Goal: Communication & Community: Share content

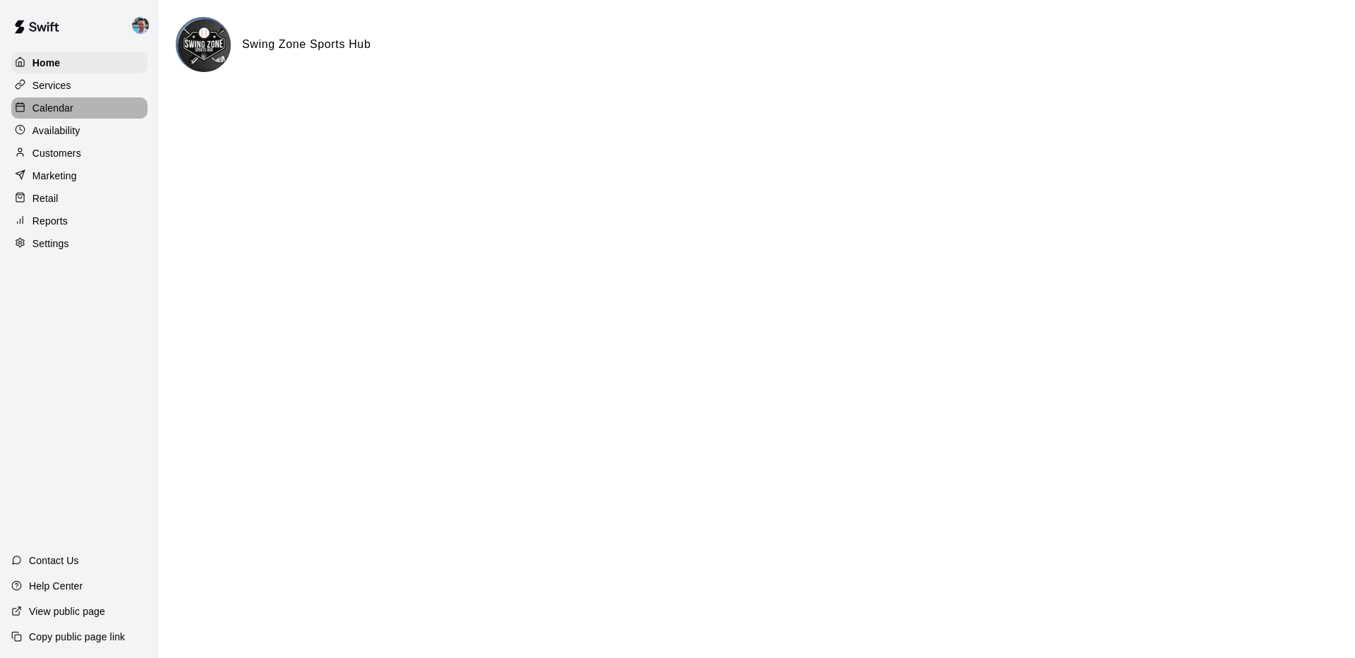
click at [44, 113] on p "Calendar" at bounding box center [52, 108] width 41 height 14
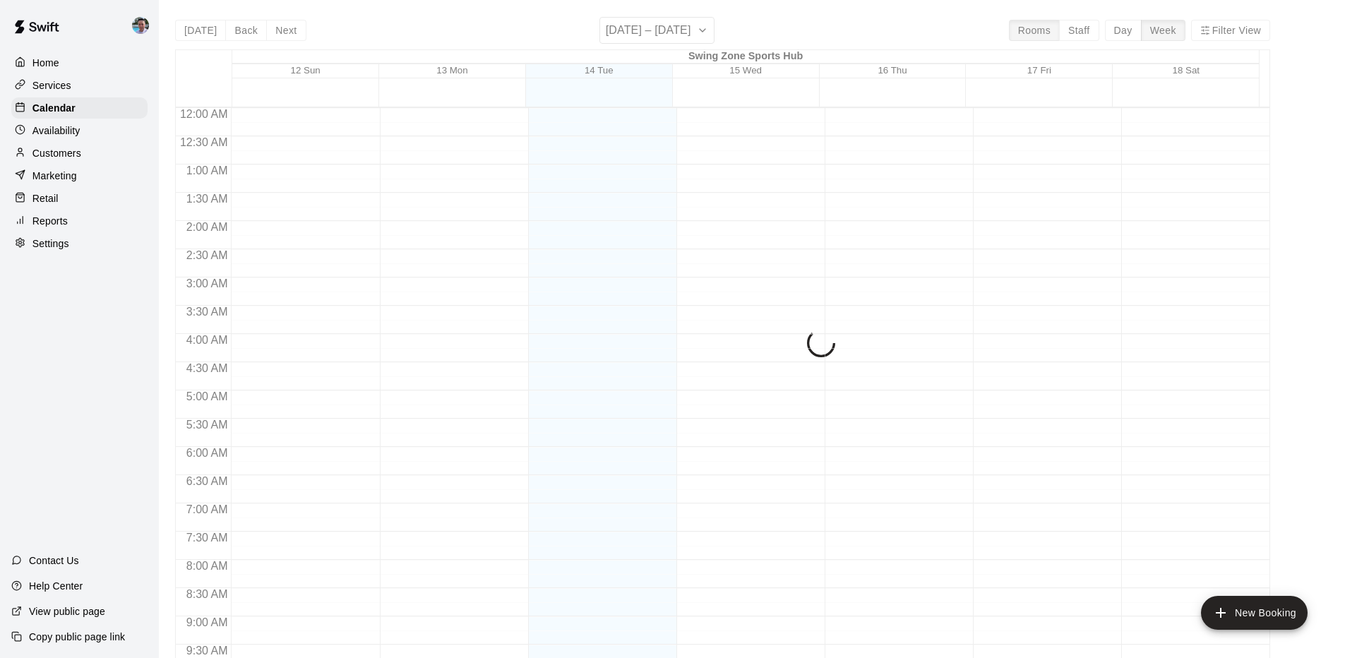
scroll to position [733, 0]
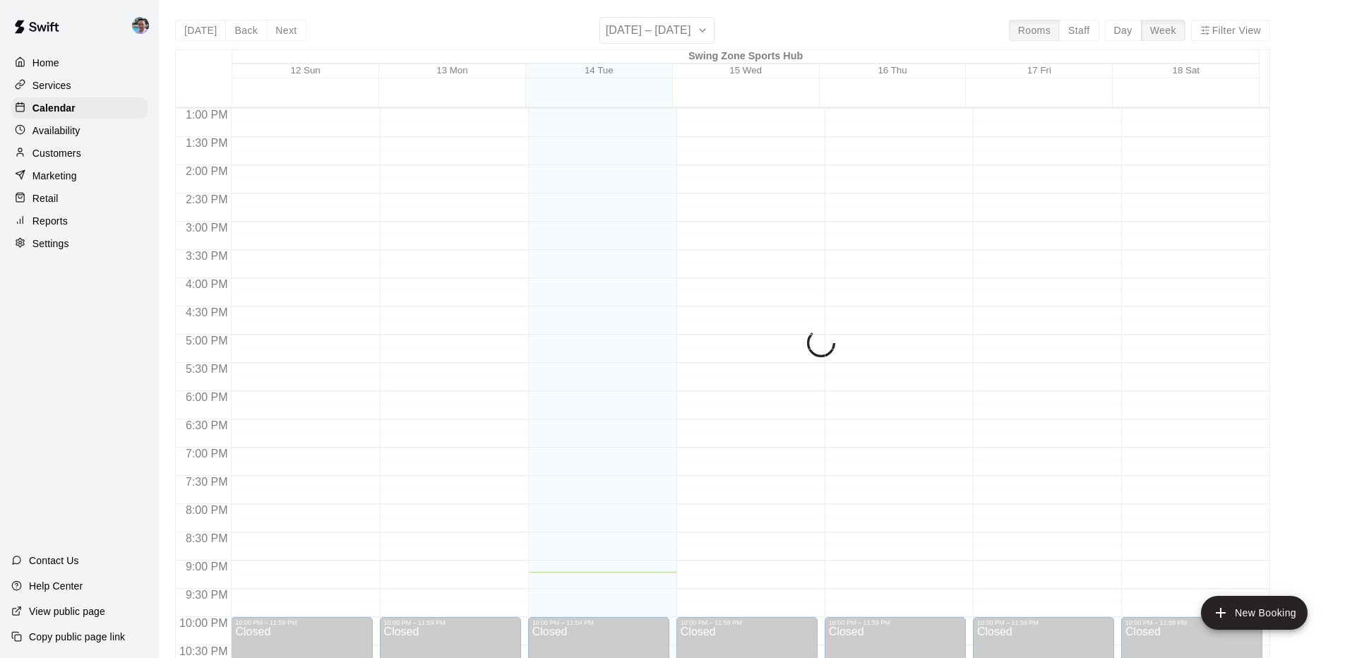
click at [56, 83] on p "Services" at bounding box center [51, 85] width 39 height 14
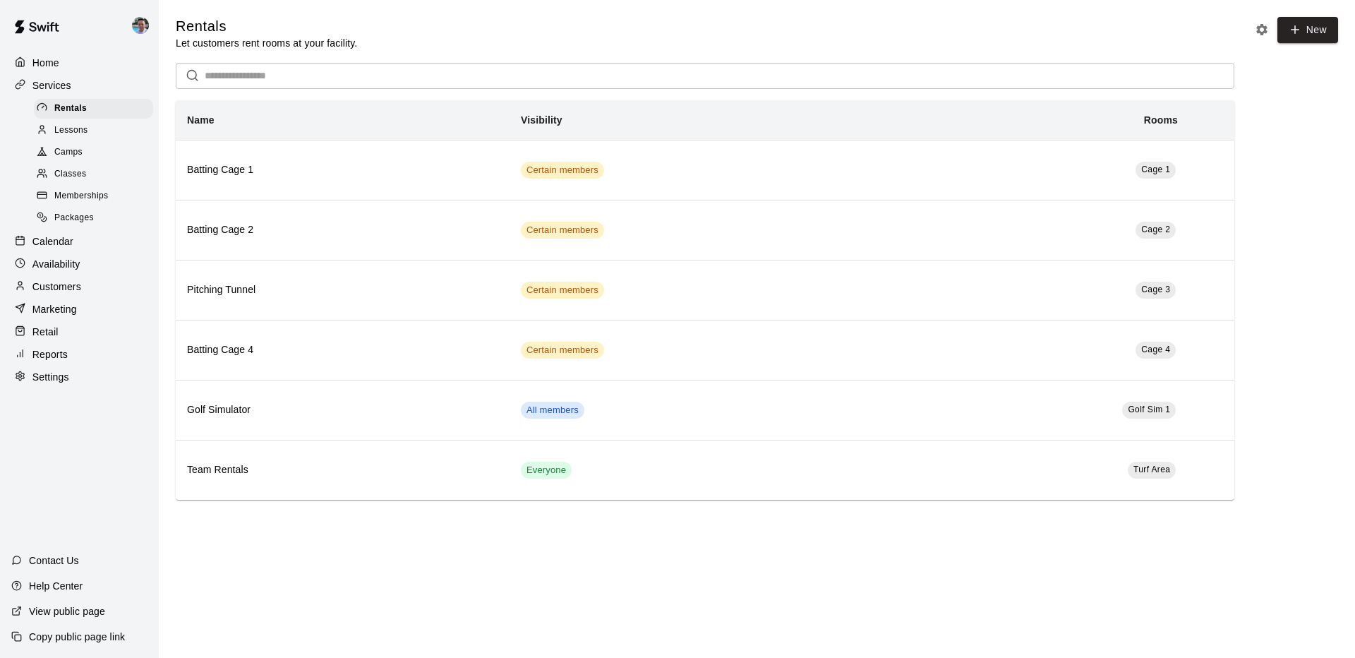
click at [140, 191] on div "Memberships" at bounding box center [93, 196] width 119 height 20
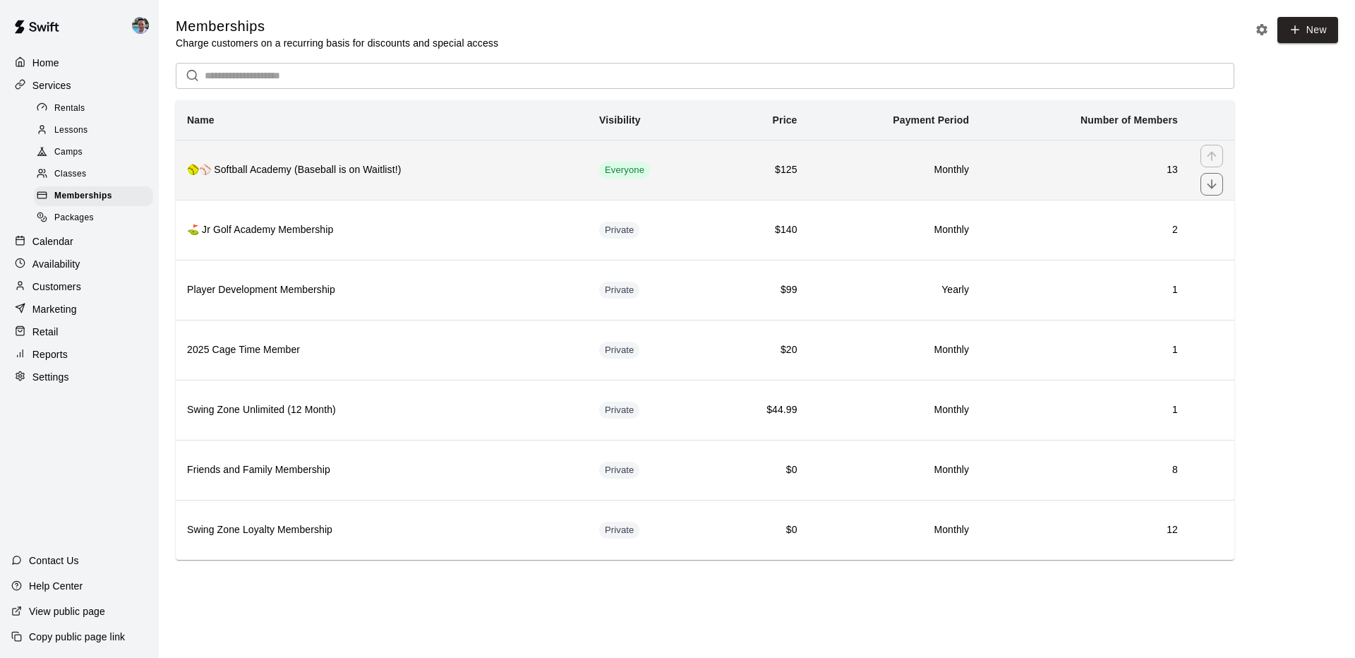
click at [335, 186] on th "🥎⚾ Softball Academy (Baseball is on Waitlist!)" at bounding box center [382, 170] width 412 height 60
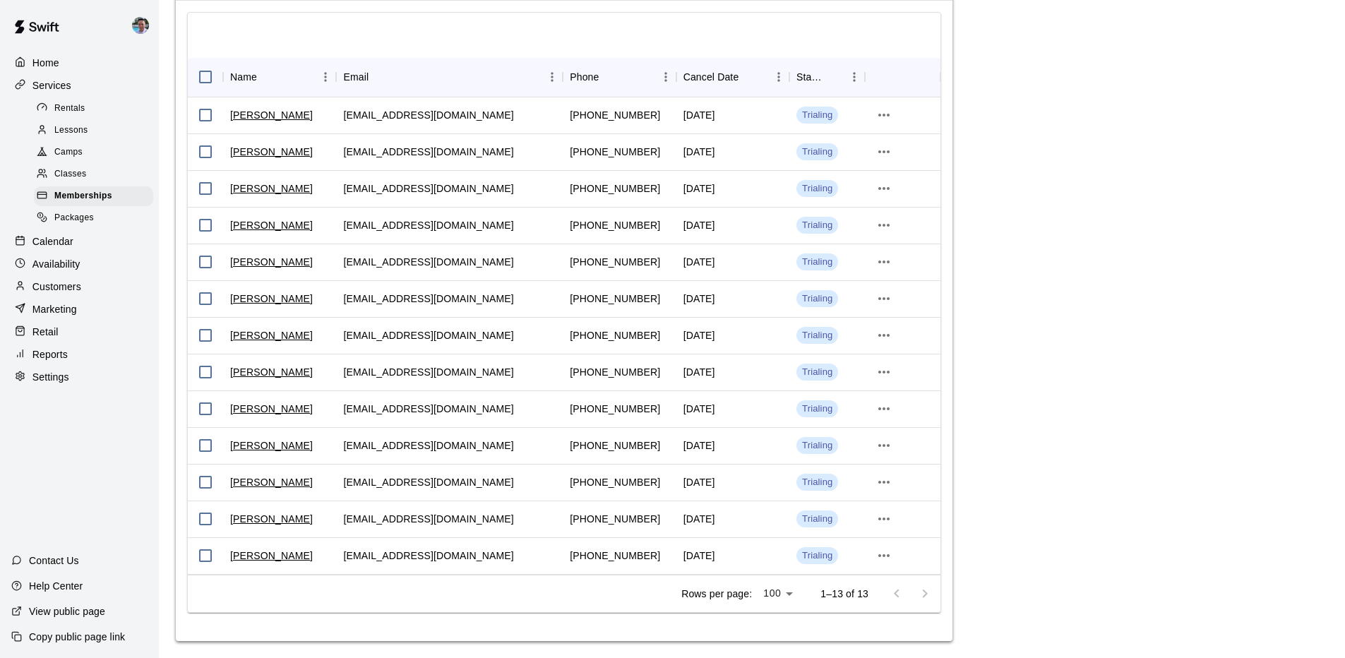
scroll to position [1189, 0]
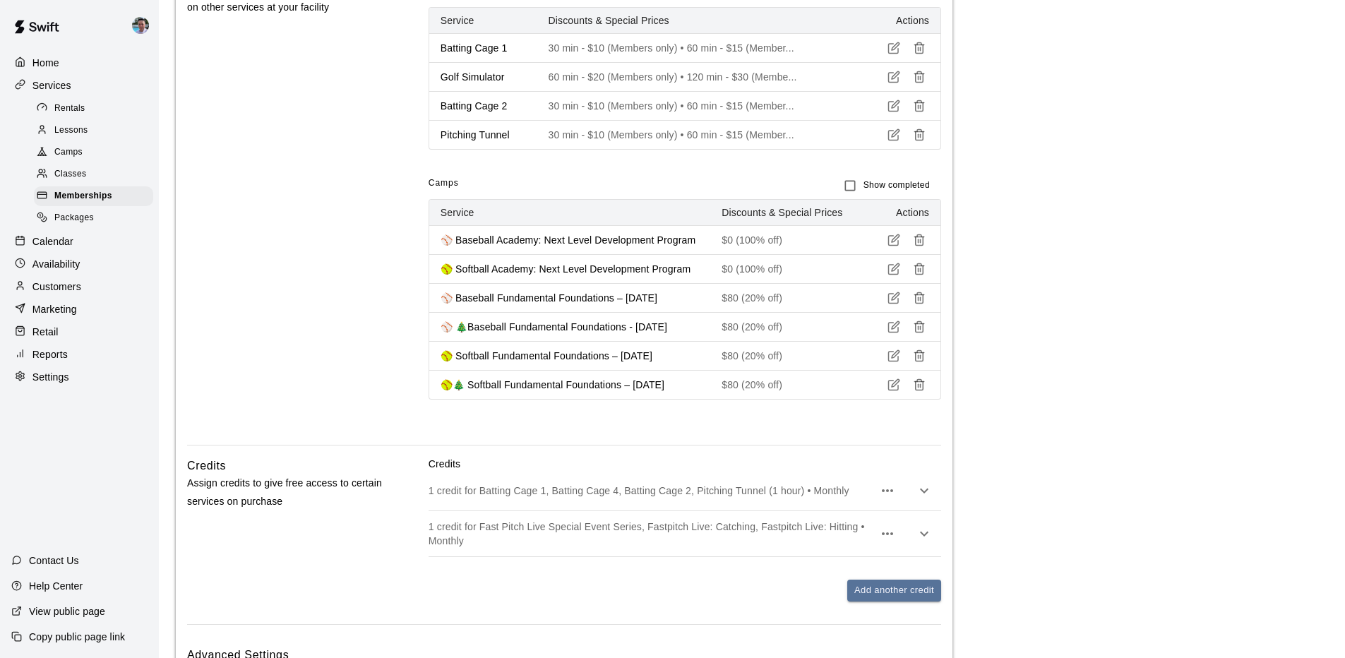
click at [90, 155] on div "Camps" at bounding box center [93, 153] width 119 height 20
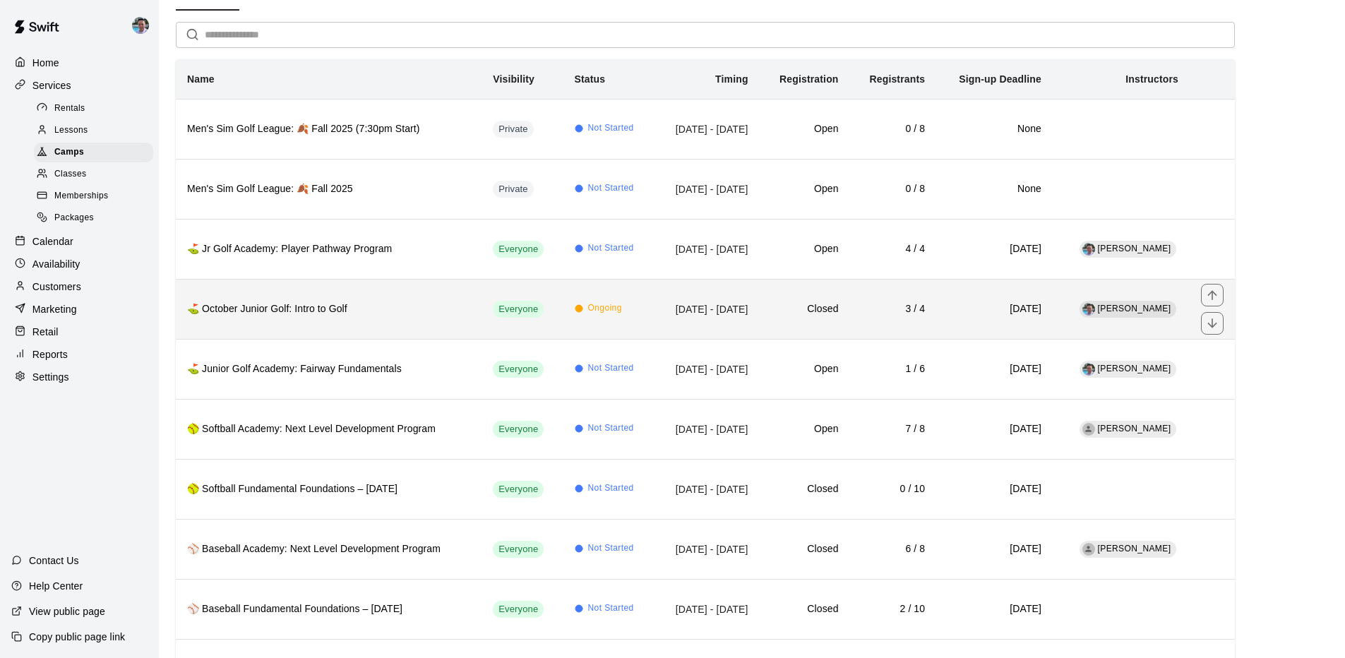
scroll to position [88, 0]
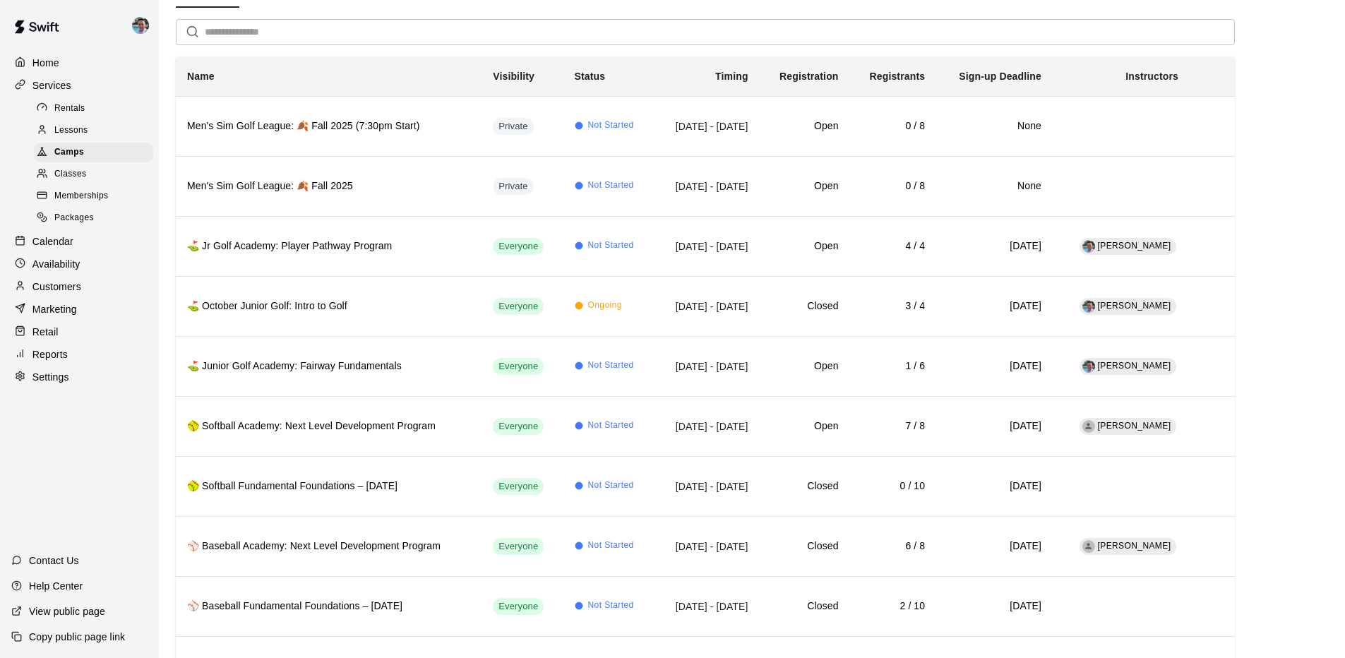
click at [72, 173] on span "Classes" at bounding box center [70, 174] width 32 height 14
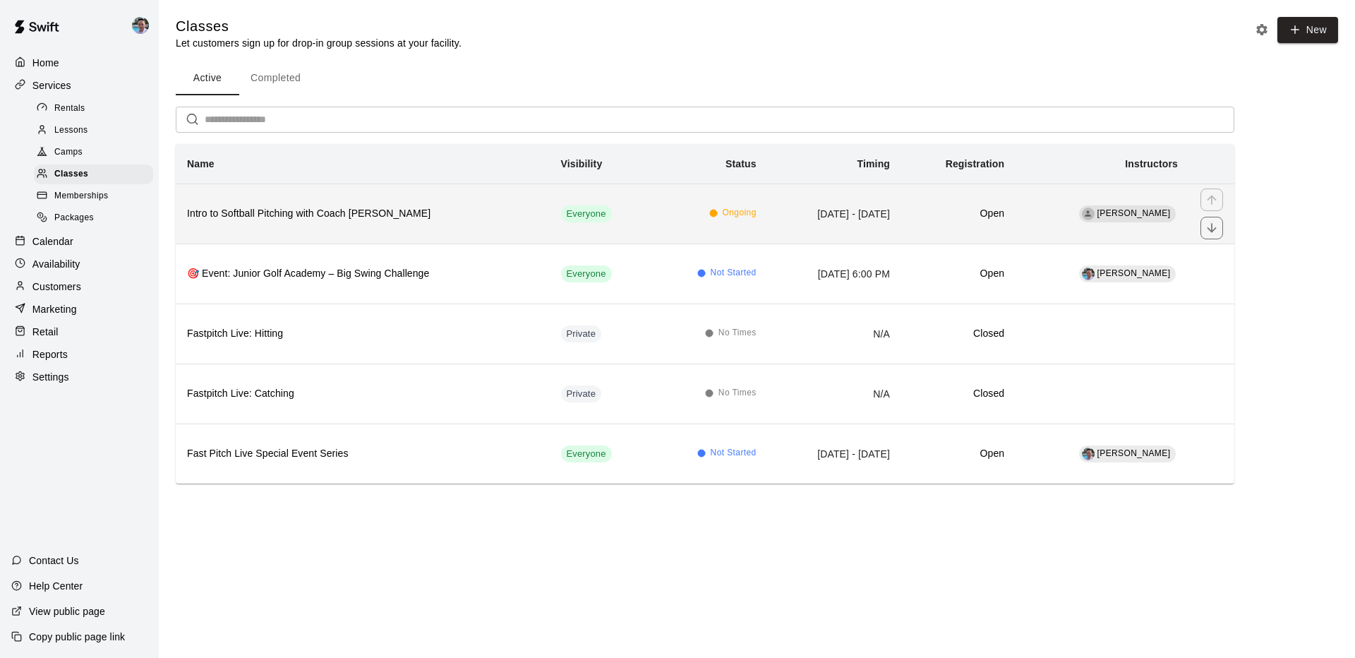
click at [469, 214] on h6 "Intro to Softball Pitching with Coach [PERSON_NAME]" at bounding box center [363, 214] width 352 height 16
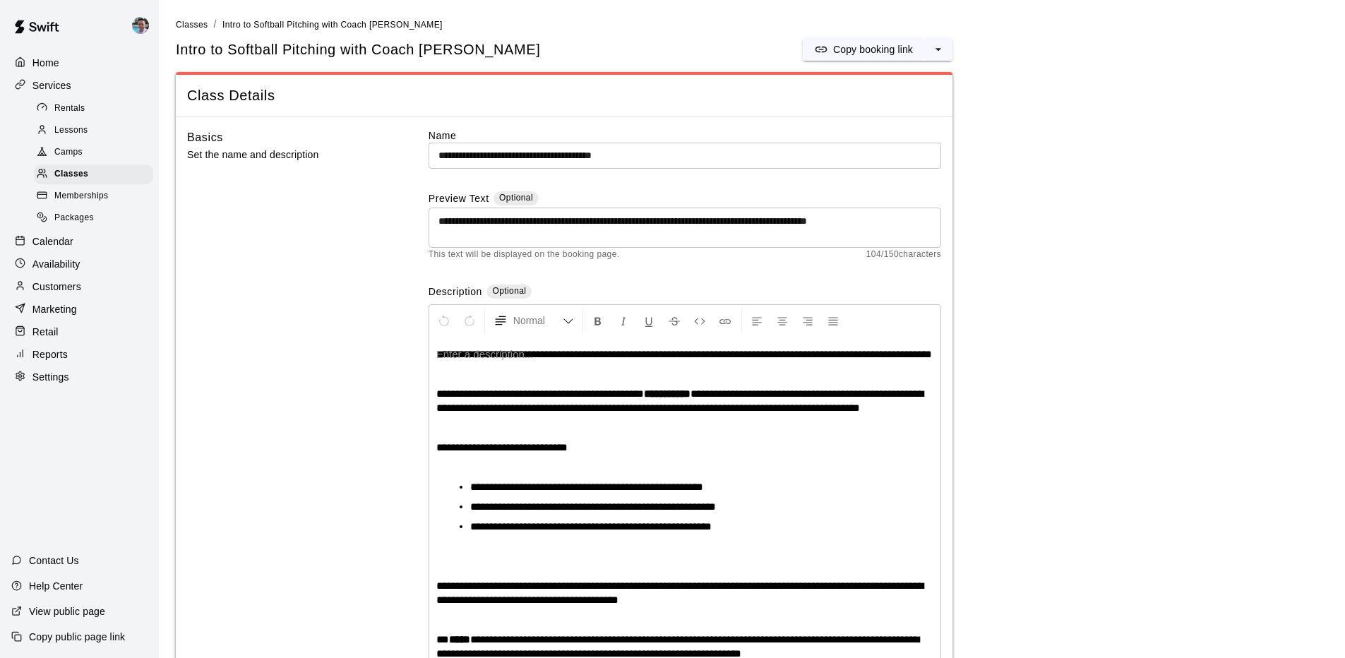
scroll to position [28, 0]
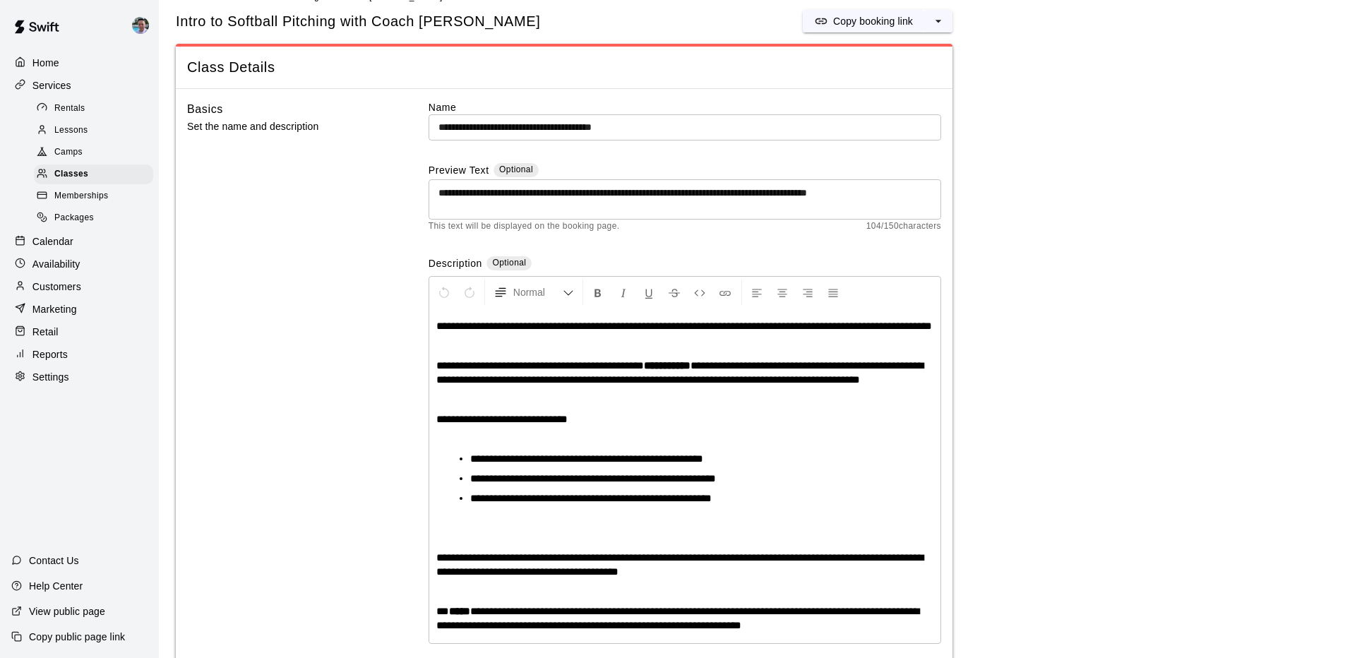
click at [100, 615] on p "View public page" at bounding box center [67, 611] width 76 height 14
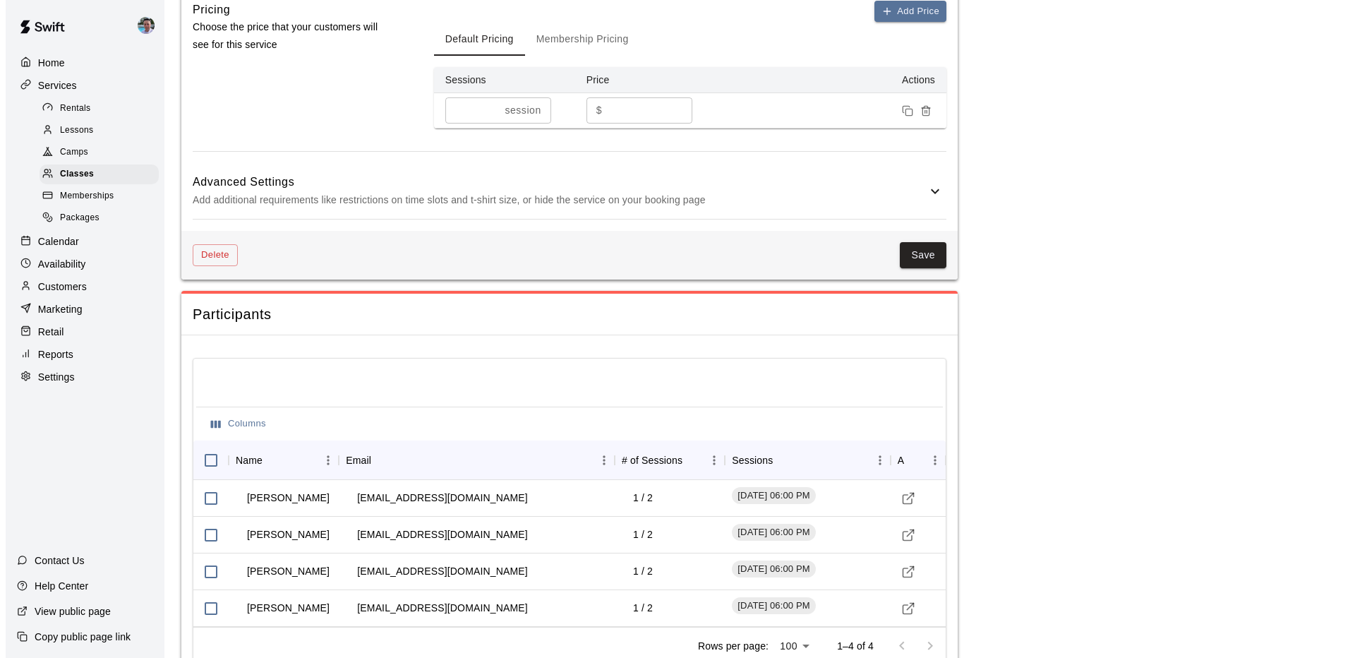
scroll to position [1437, 0]
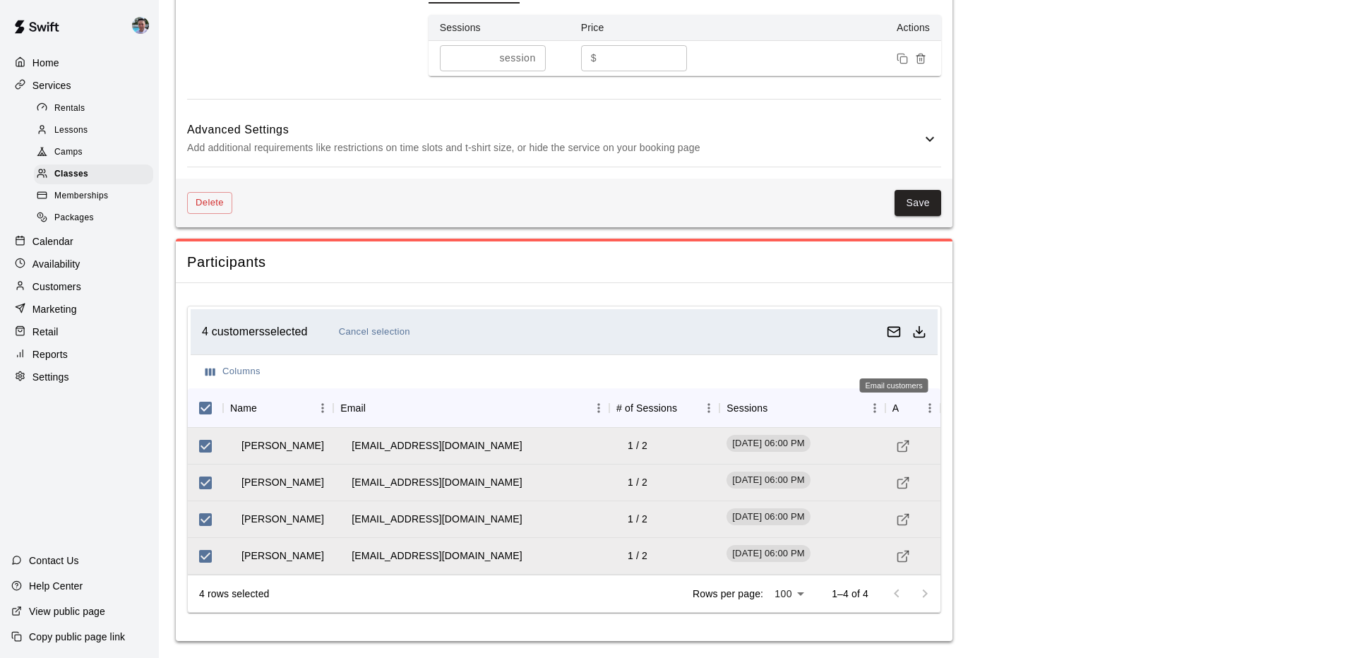
click at [889, 332] on icon "Email customers" at bounding box center [894, 332] width 14 height 14
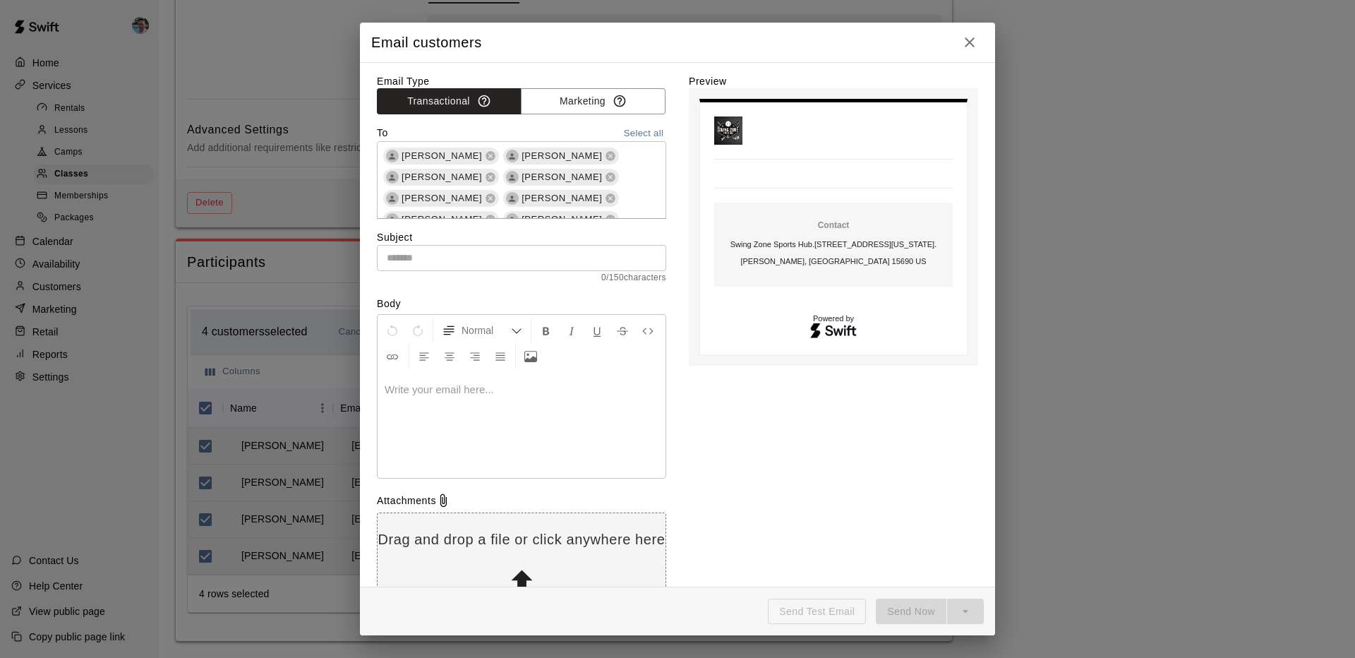
click at [464, 268] on input "text" at bounding box center [521, 258] width 289 height 26
click at [465, 268] on input "text" at bounding box center [521, 258] width 289 height 26
click at [455, 264] on input "text" at bounding box center [521, 258] width 289 height 26
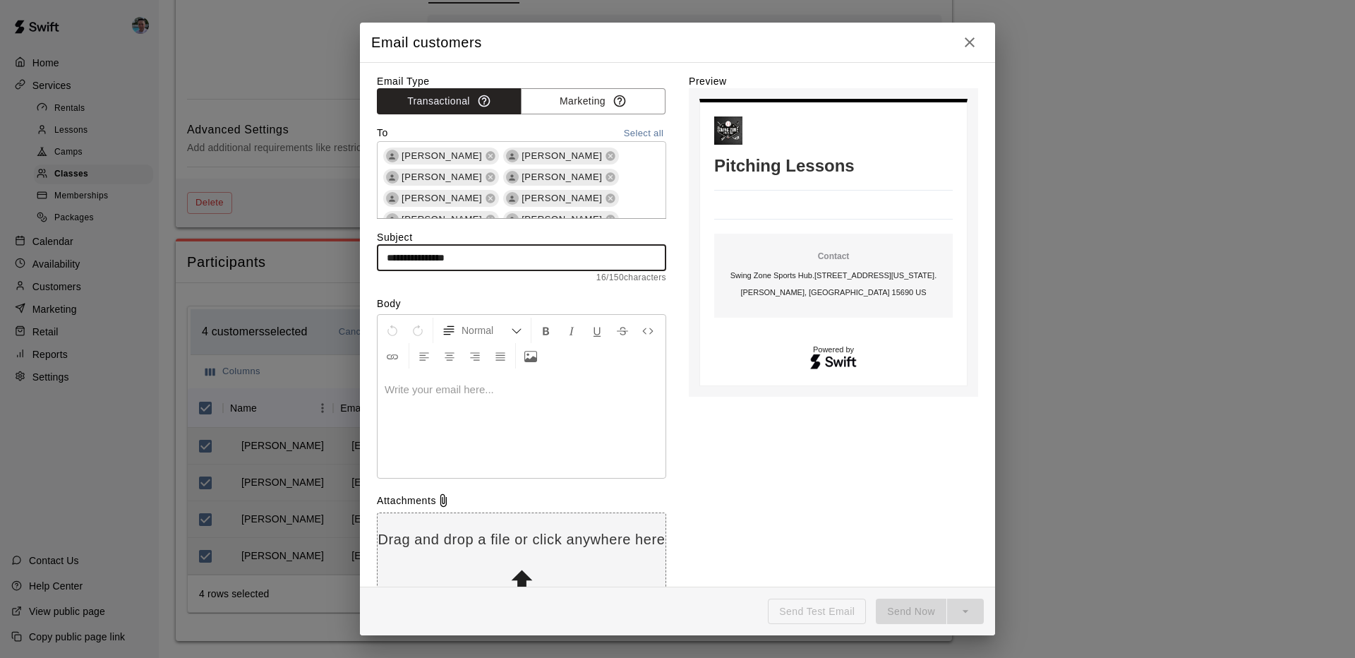
click at [388, 252] on input "**********" at bounding box center [521, 258] width 289 height 26
click at [511, 251] on input "**********" at bounding box center [521, 258] width 289 height 26
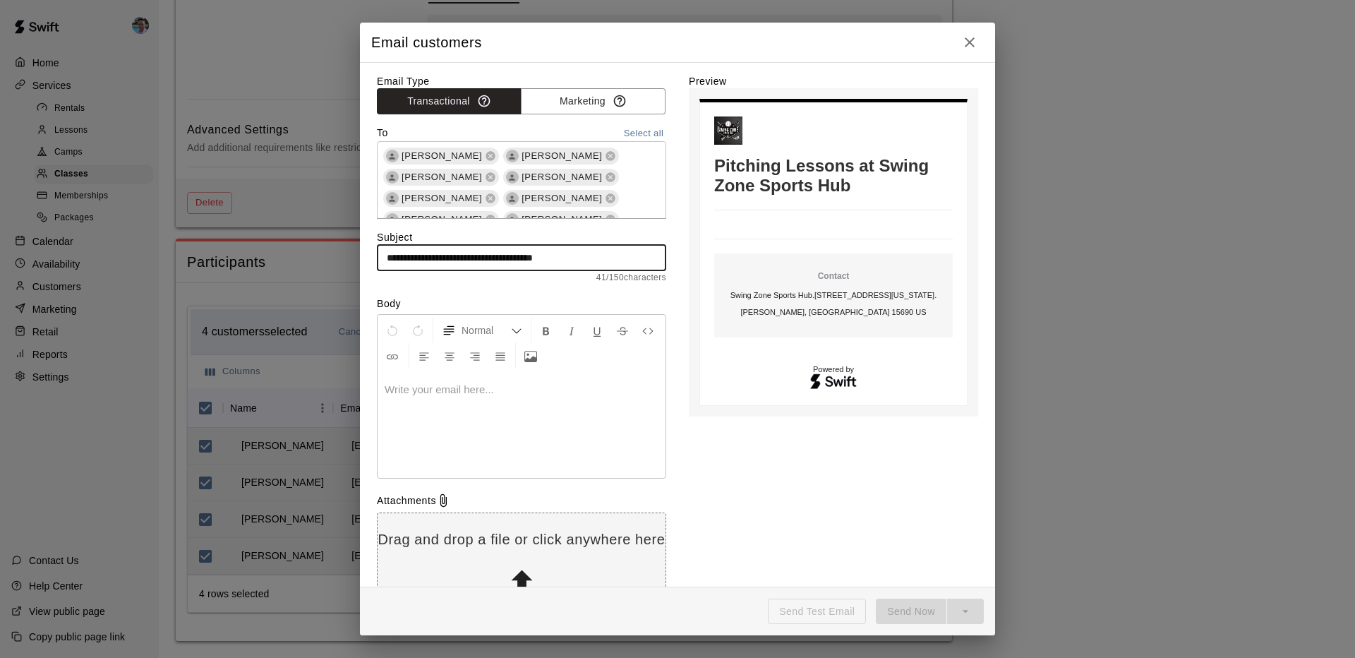
type input "**********"
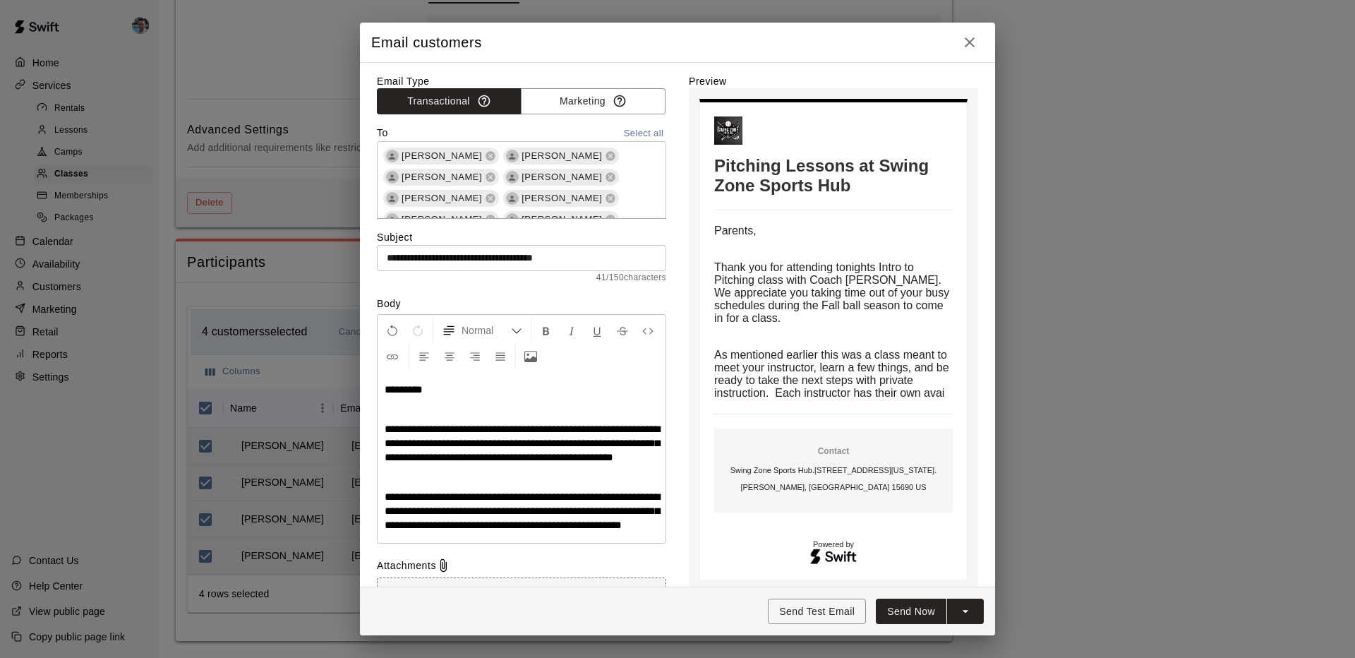
scroll to position [149, 0]
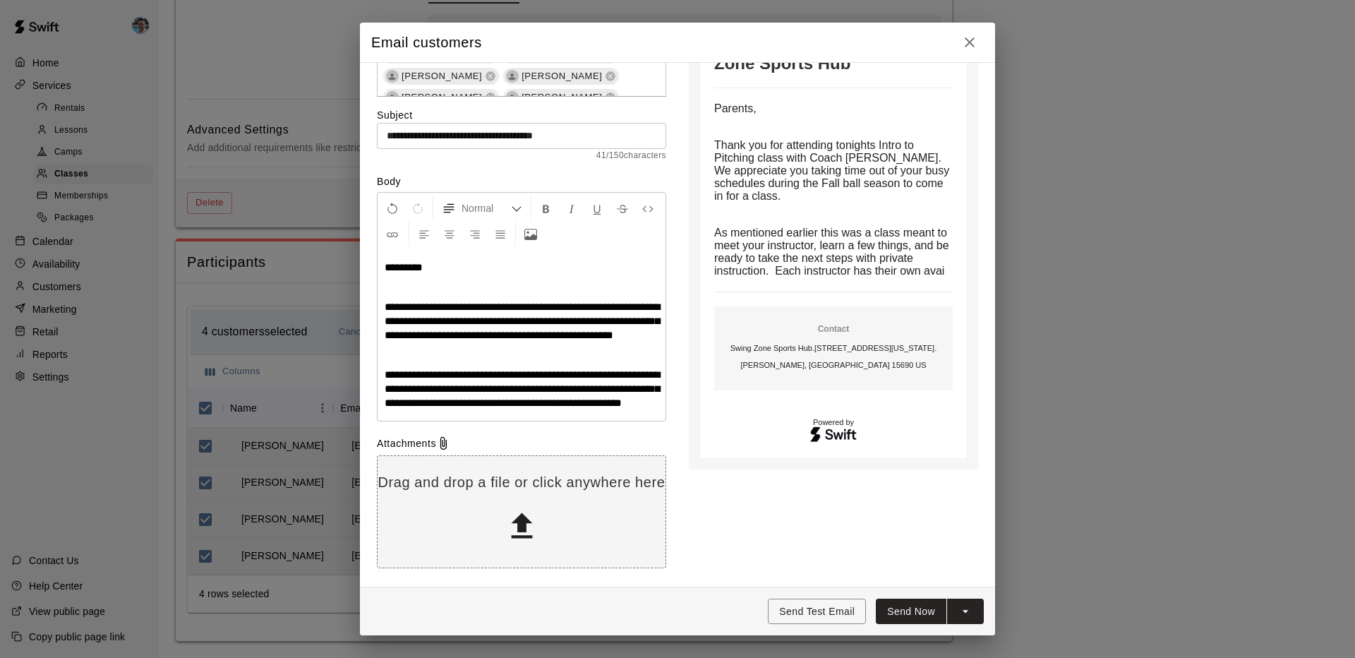
click at [491, 405] on p "**********" at bounding box center [522, 389] width 274 height 42
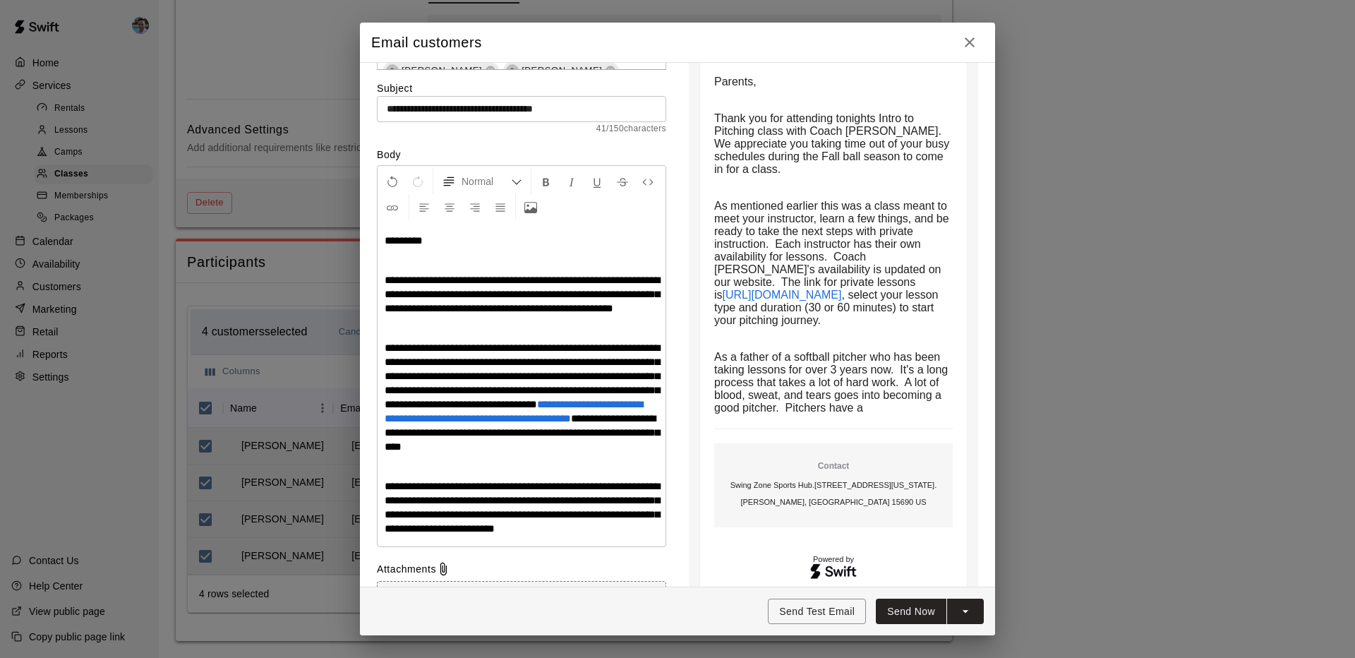
scroll to position [152, 0]
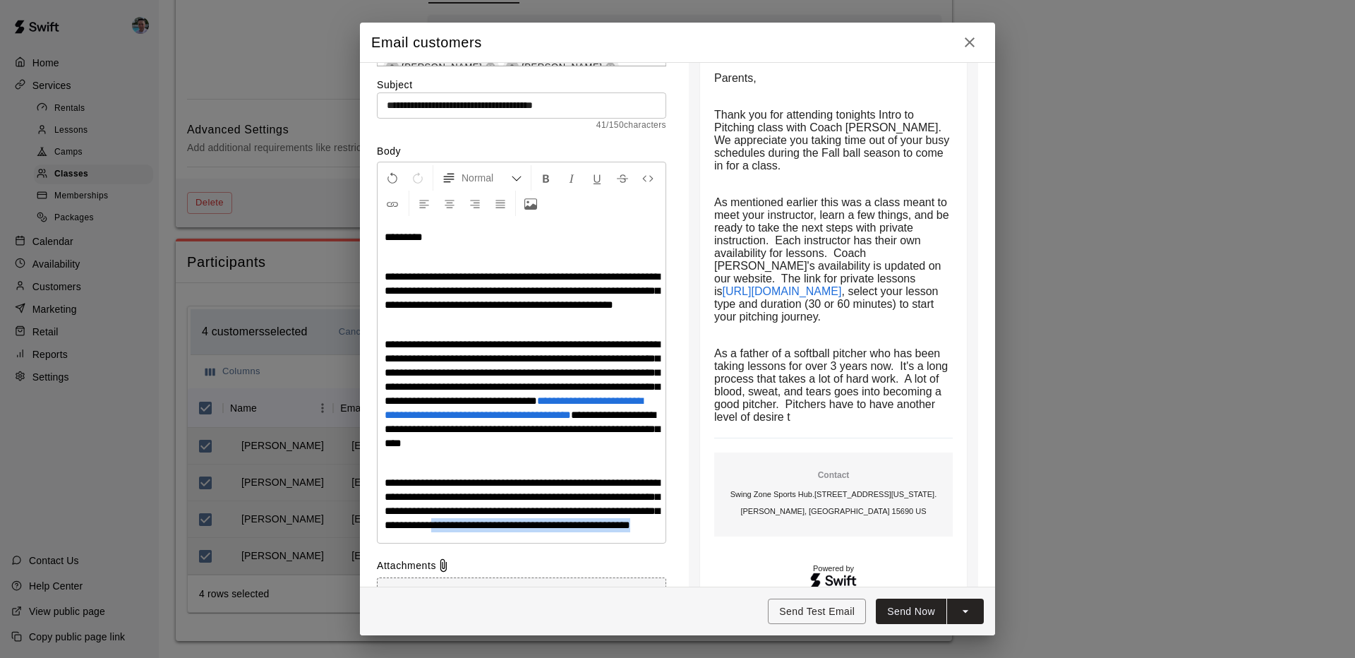
drag, startPoint x: 558, startPoint y: 576, endPoint x: 587, endPoint y: 565, distance: 30.2
click at [587, 532] on p "**********" at bounding box center [522, 504] width 274 height 56
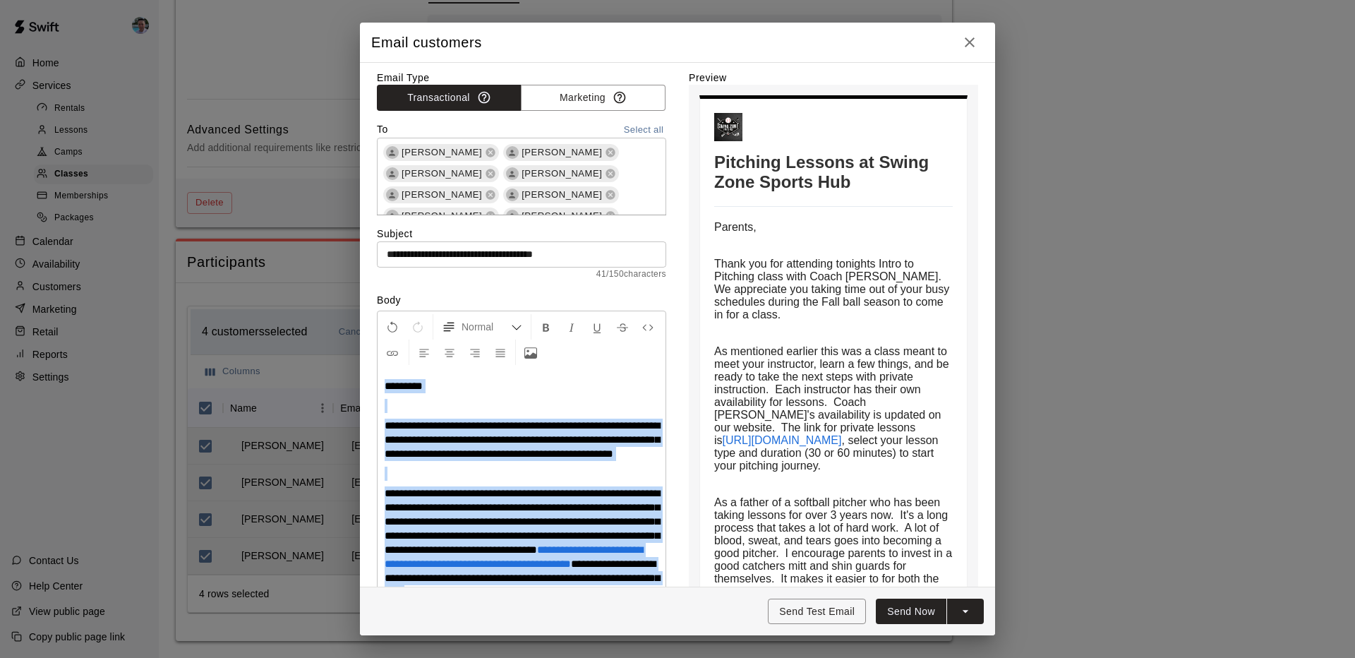
scroll to position [0, 0]
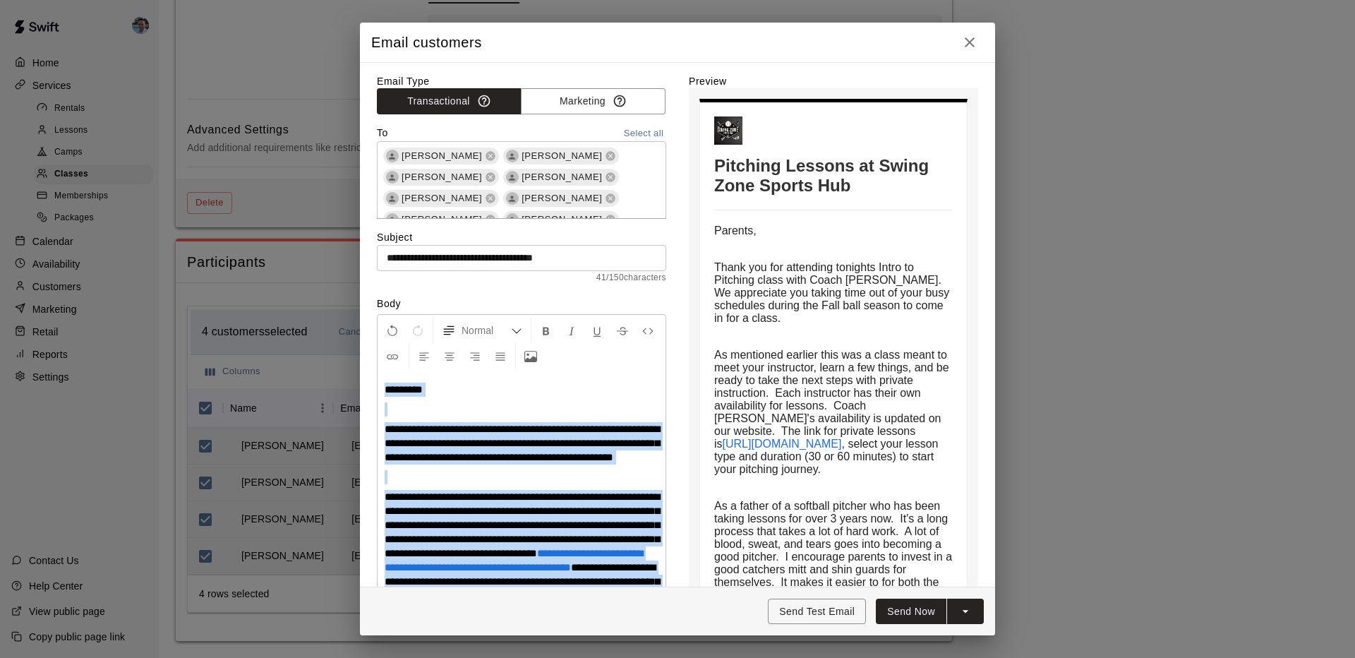
drag, startPoint x: 473, startPoint y: 580, endPoint x: 350, endPoint y: 367, distance: 246.0
click at [350, 367] on div "**********" at bounding box center [677, 329] width 1355 height 658
drag, startPoint x: 202, startPoint y: 656, endPoint x: 409, endPoint y: 445, distance: 295.5
click at [409, 445] on span "**********" at bounding box center [522, 443] width 275 height 39
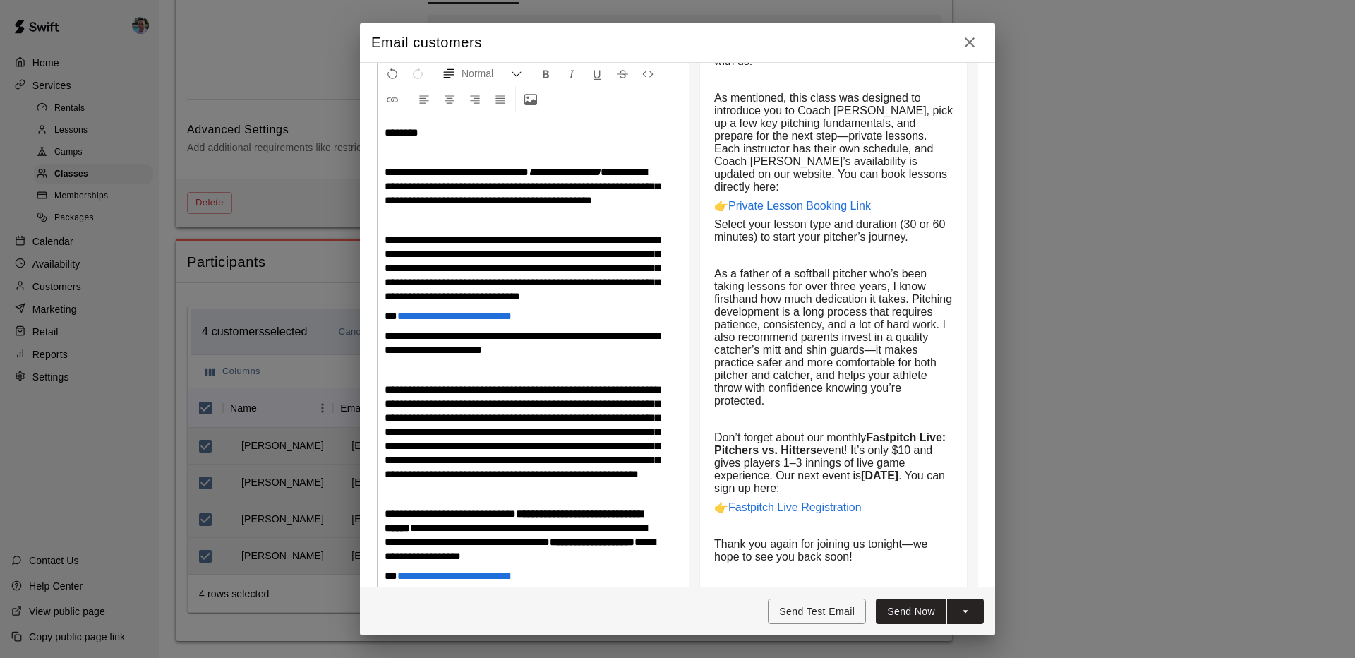
scroll to position [85, 0]
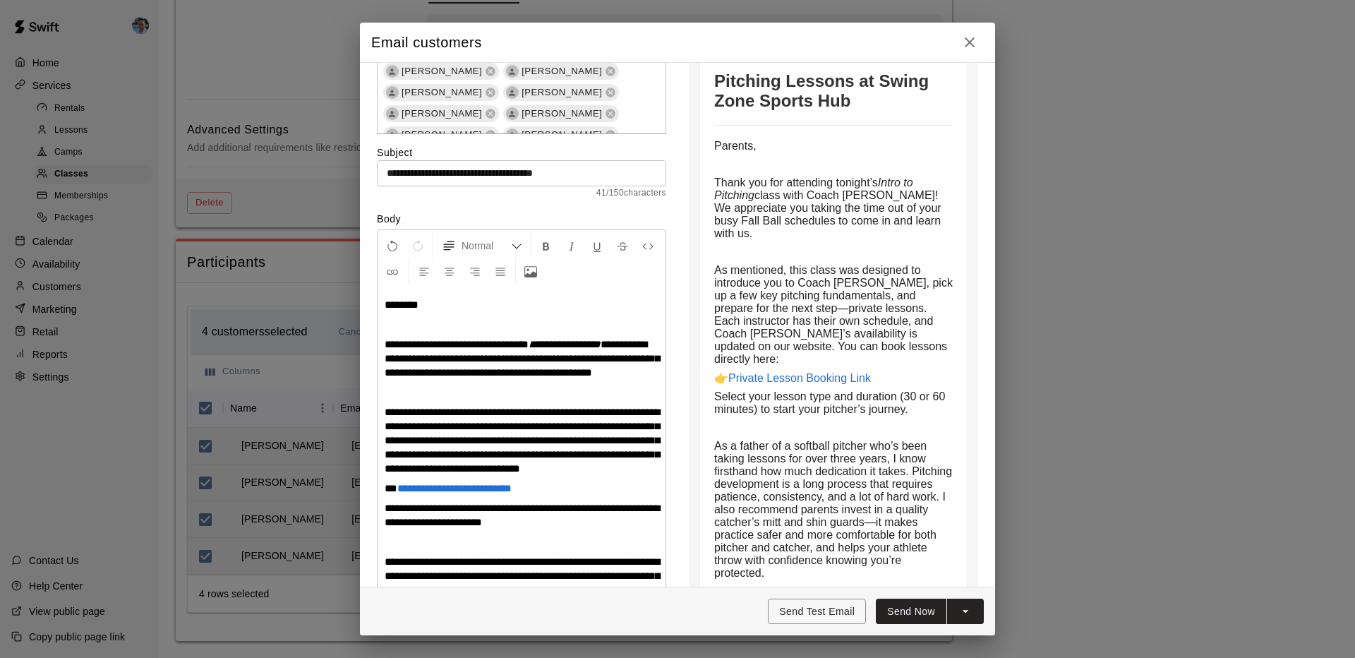
click at [499, 170] on input "**********" at bounding box center [521, 173] width 289 height 26
paste input "********"
type input "**********"
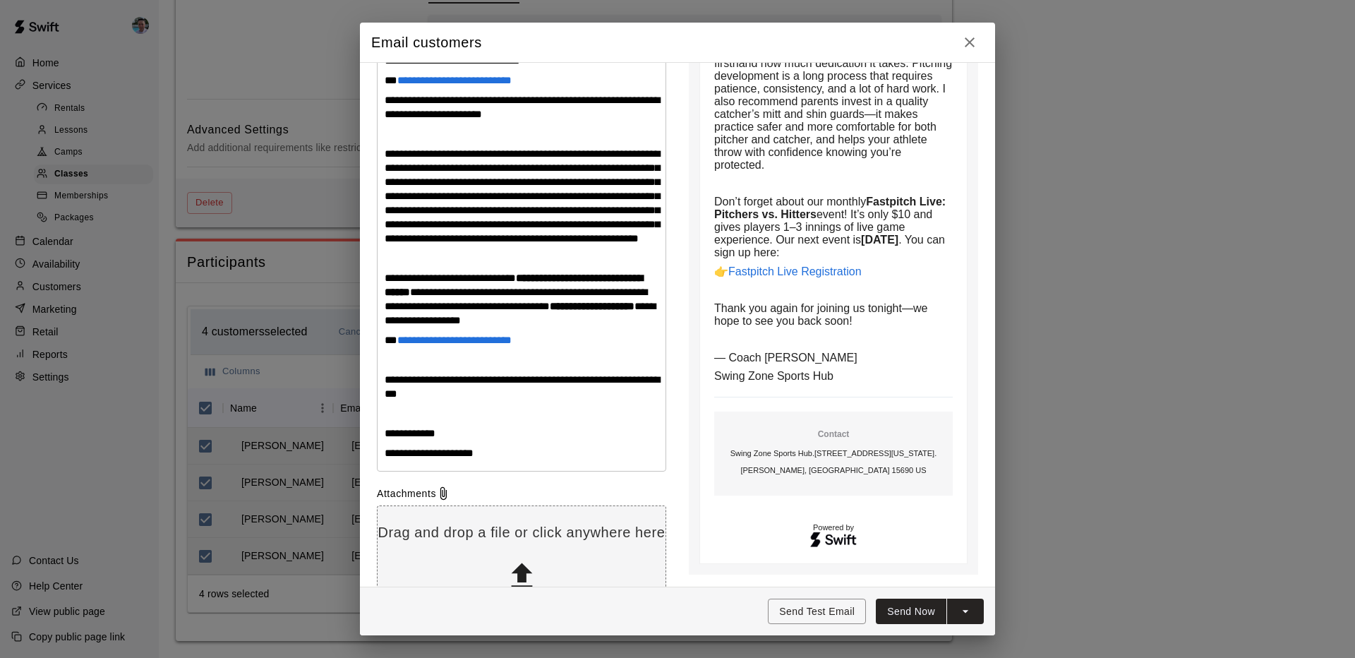
scroll to position [598, 0]
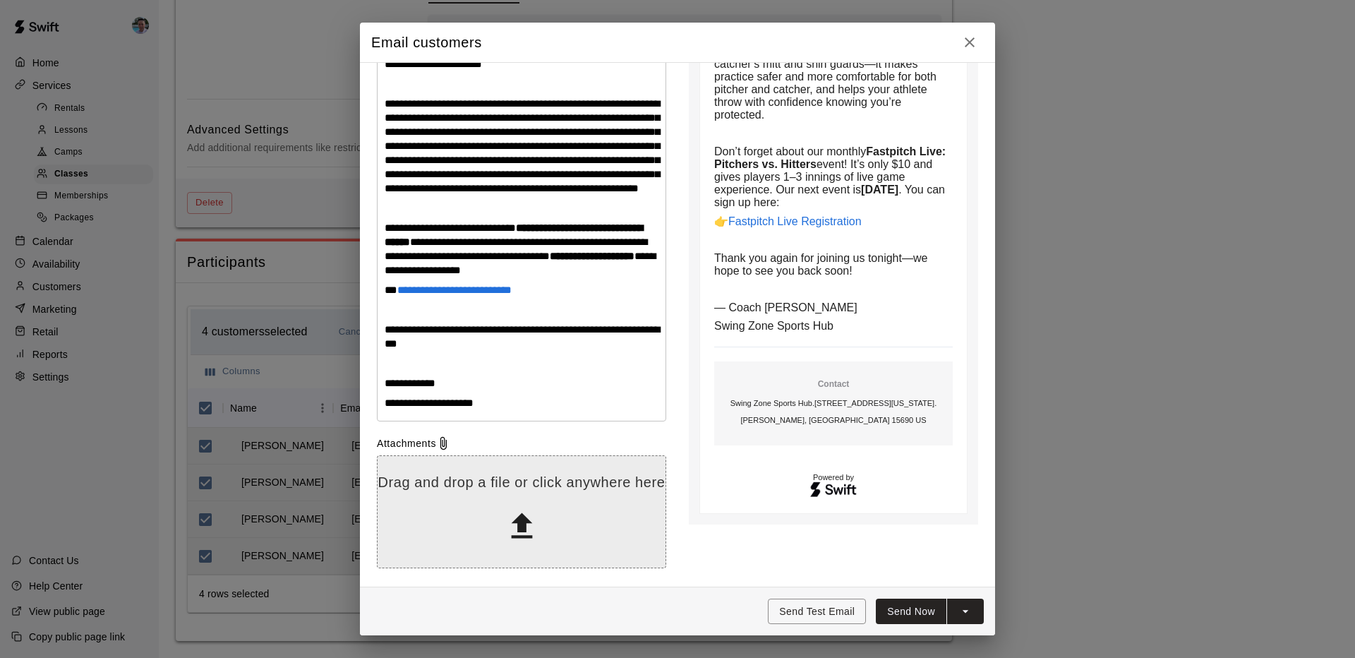
click at [522, 544] on icon at bounding box center [522, 526] width 36 height 36
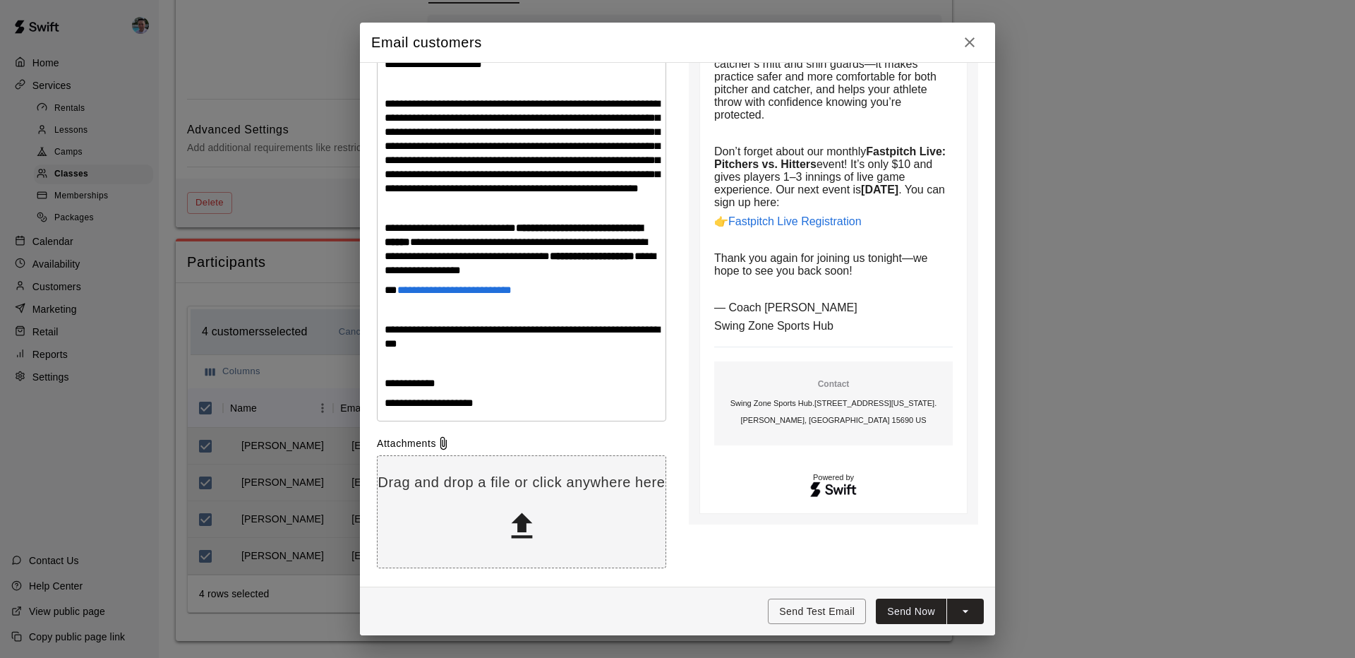
click at [417, 364] on p at bounding box center [522, 363] width 274 height 14
click at [404, 305] on p at bounding box center [522, 310] width 274 height 14
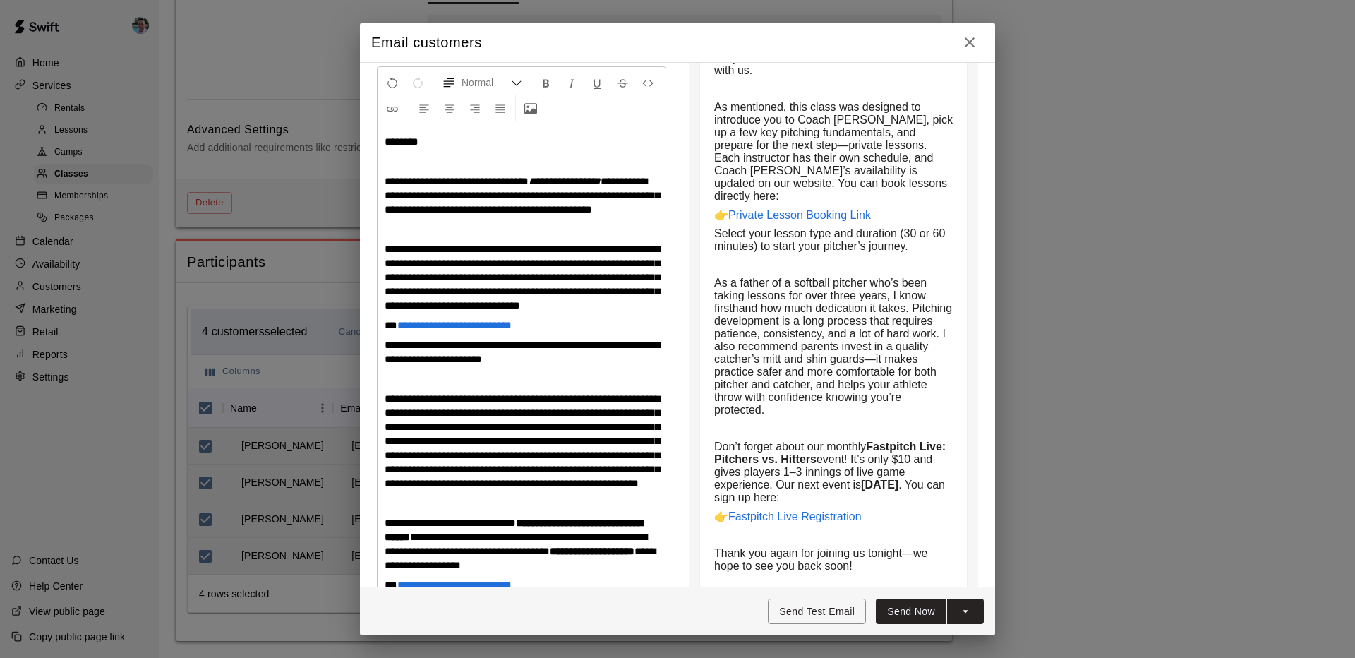
scroll to position [88, 0]
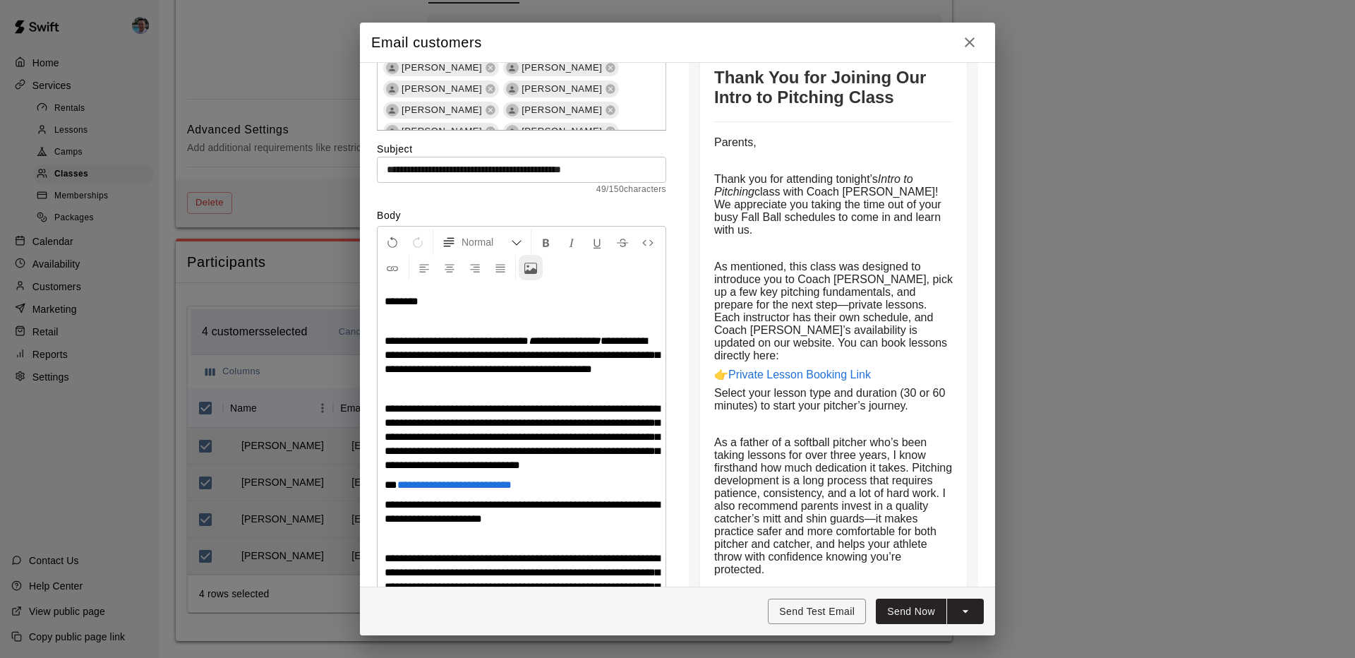
click at [543, 268] on button "Upload Image" at bounding box center [531, 267] width 24 height 25
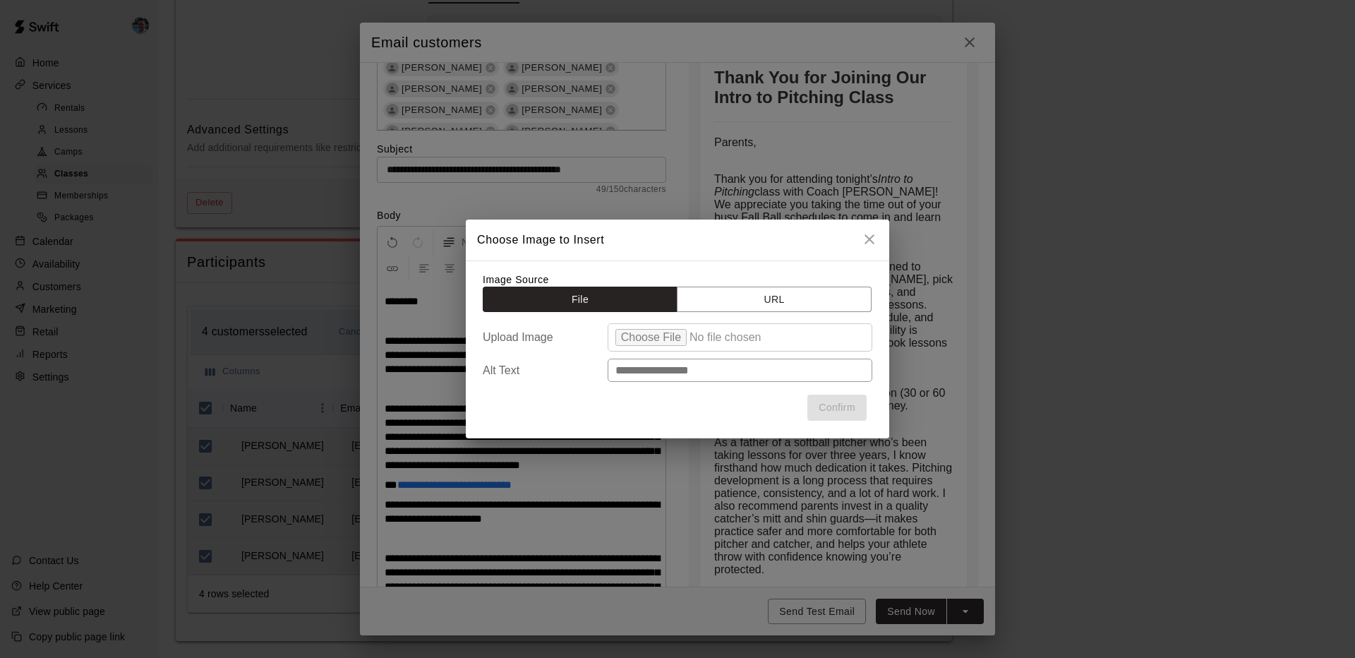
click at [663, 337] on input "file" at bounding box center [740, 337] width 265 height 28
type input "**********"
click at [849, 406] on button "Confirm" at bounding box center [836, 408] width 59 height 26
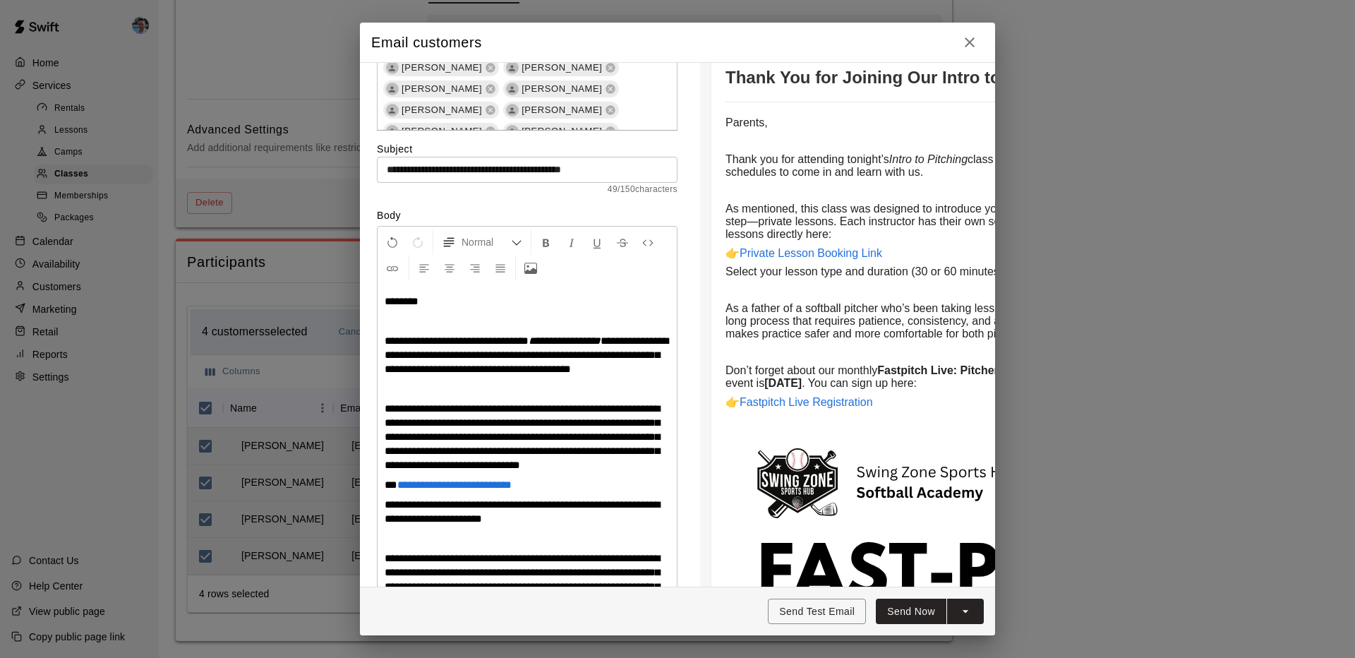
scroll to position [503, 0]
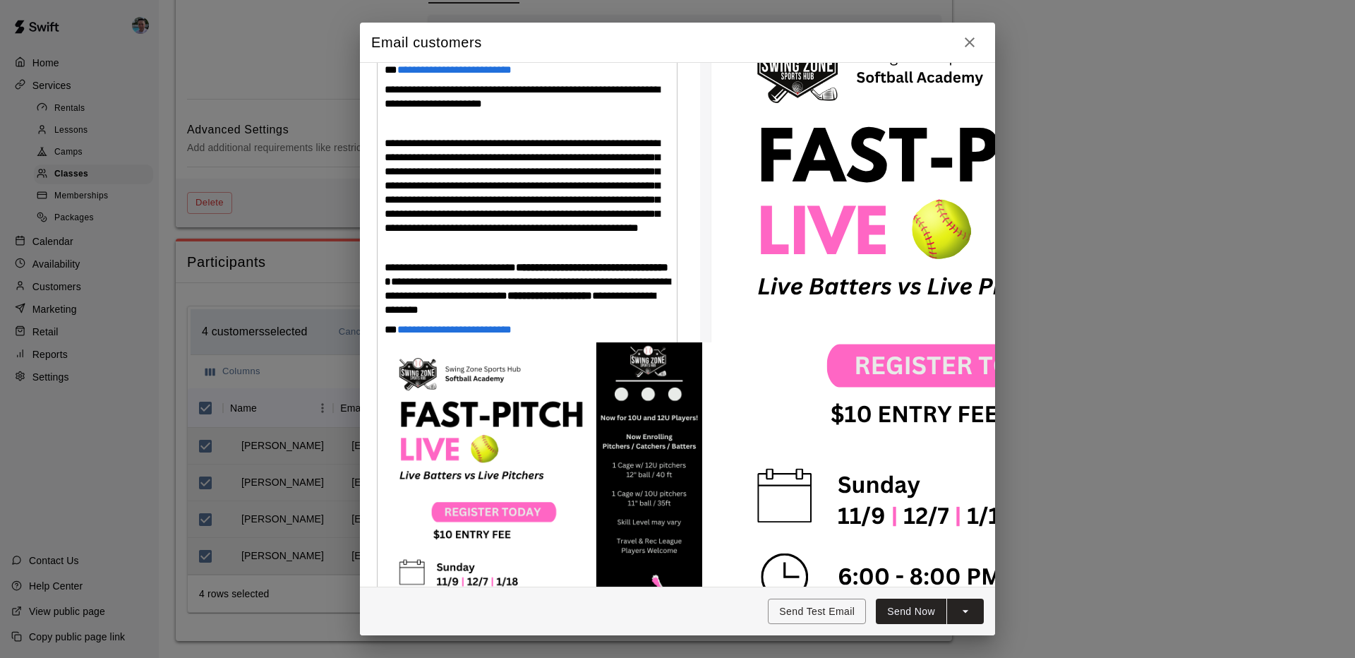
click at [550, 443] on img at bounding box center [561, 518] width 353 height 353
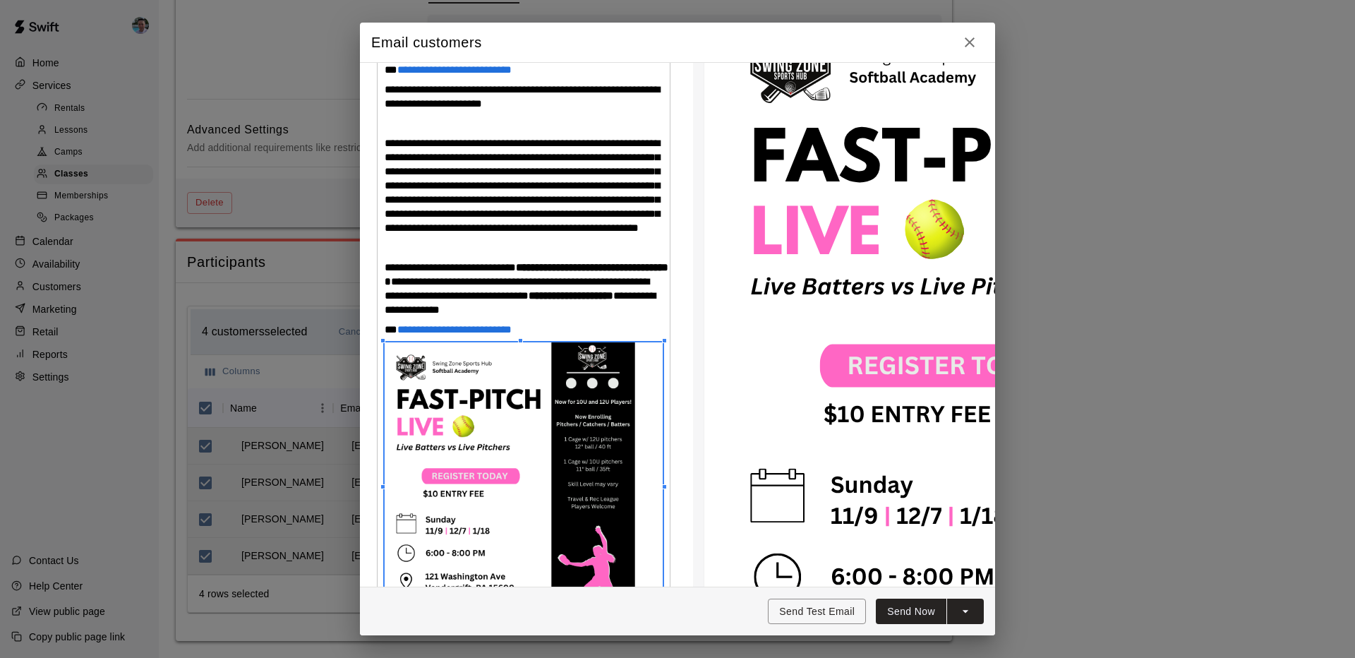
click at [457, 436] on span at bounding box center [524, 483] width 278 height 282
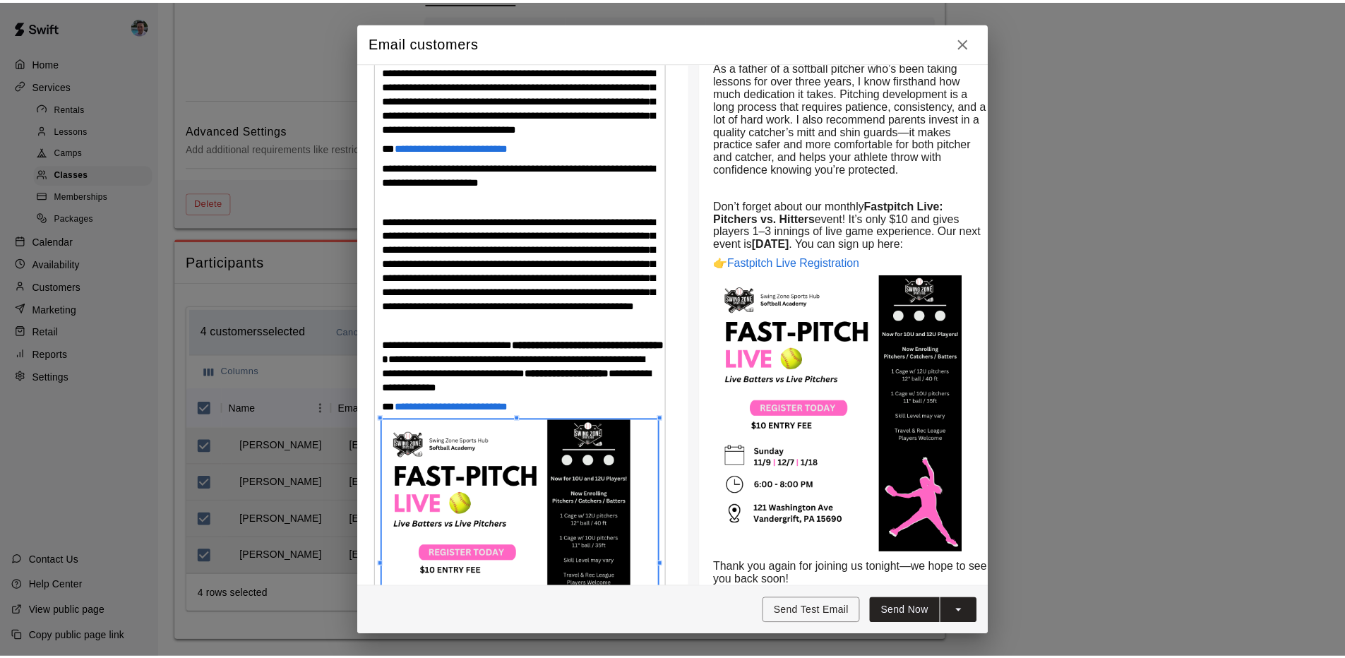
scroll to position [651, 0]
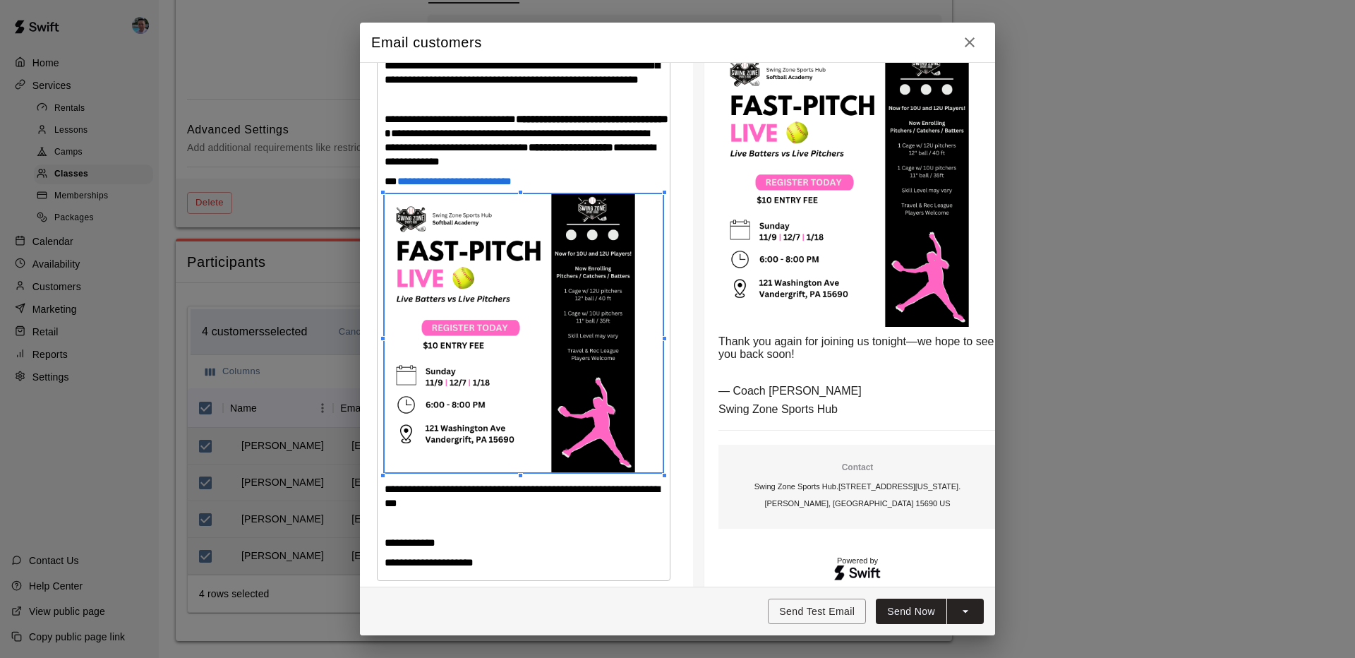
click at [916, 609] on button "Send Now" at bounding box center [911, 612] width 71 height 26
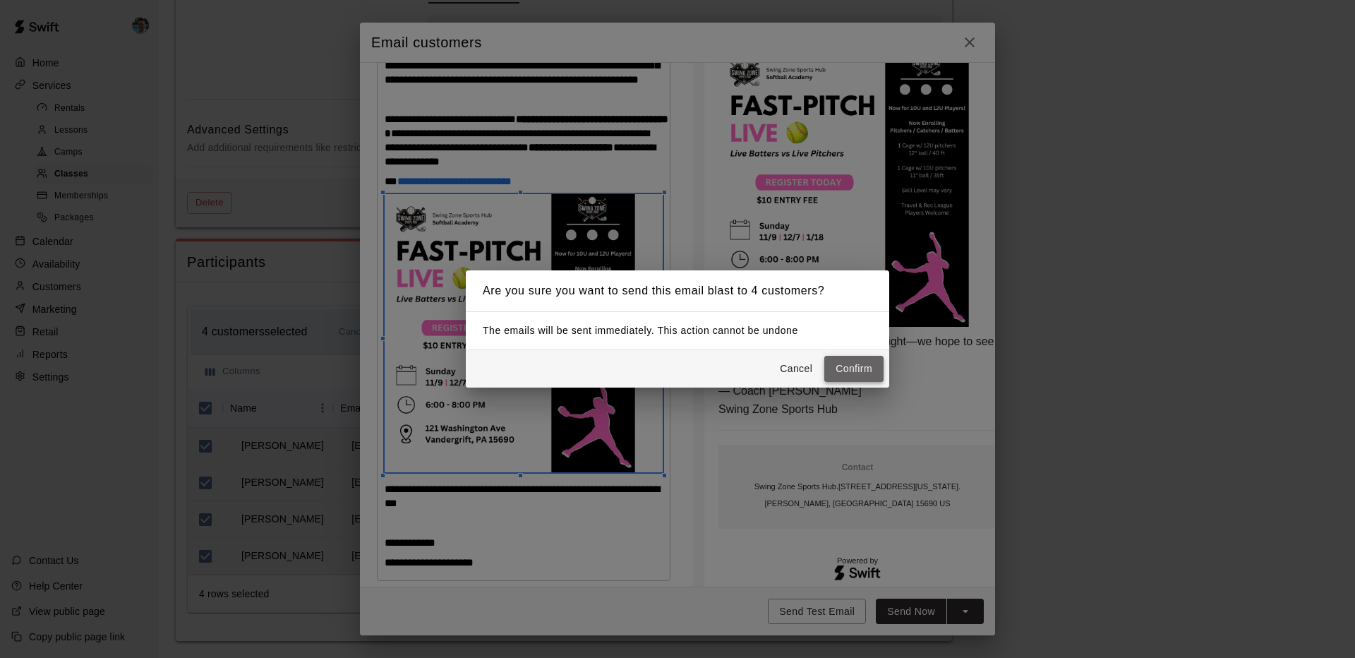
click at [843, 359] on button "Confirm" at bounding box center [853, 369] width 59 height 26
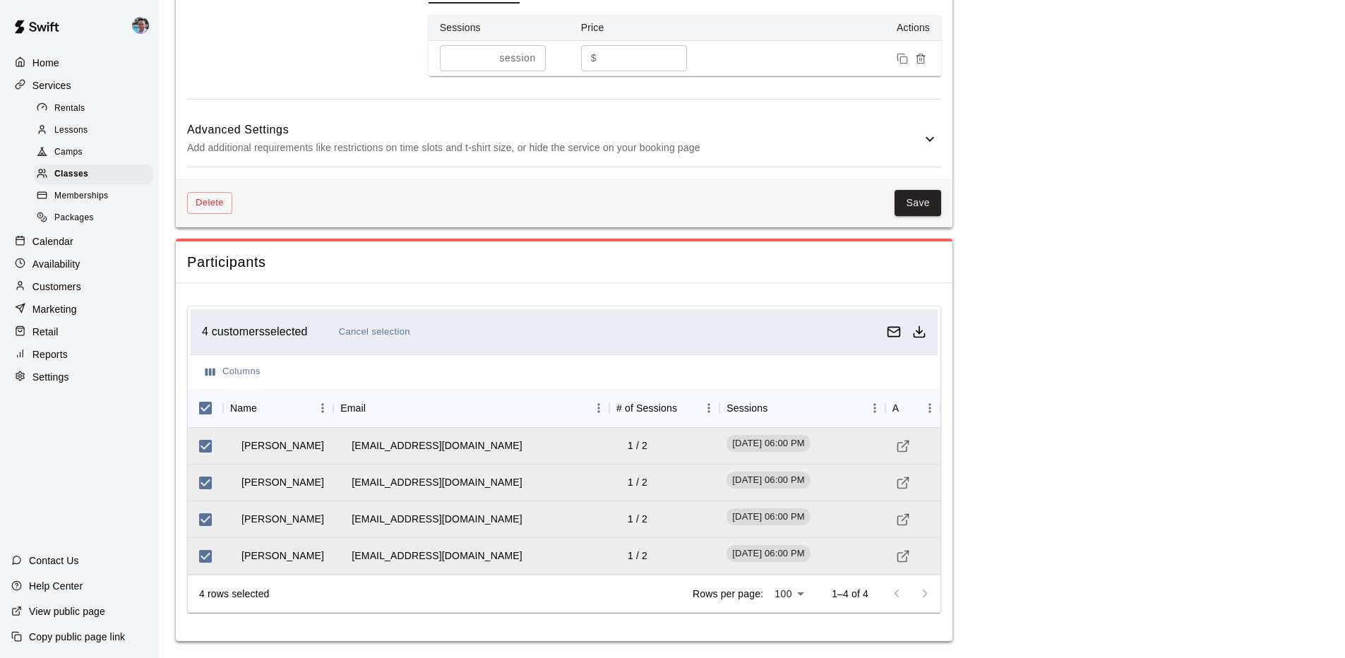
click at [57, 69] on p "Home" at bounding box center [45, 63] width 27 height 14
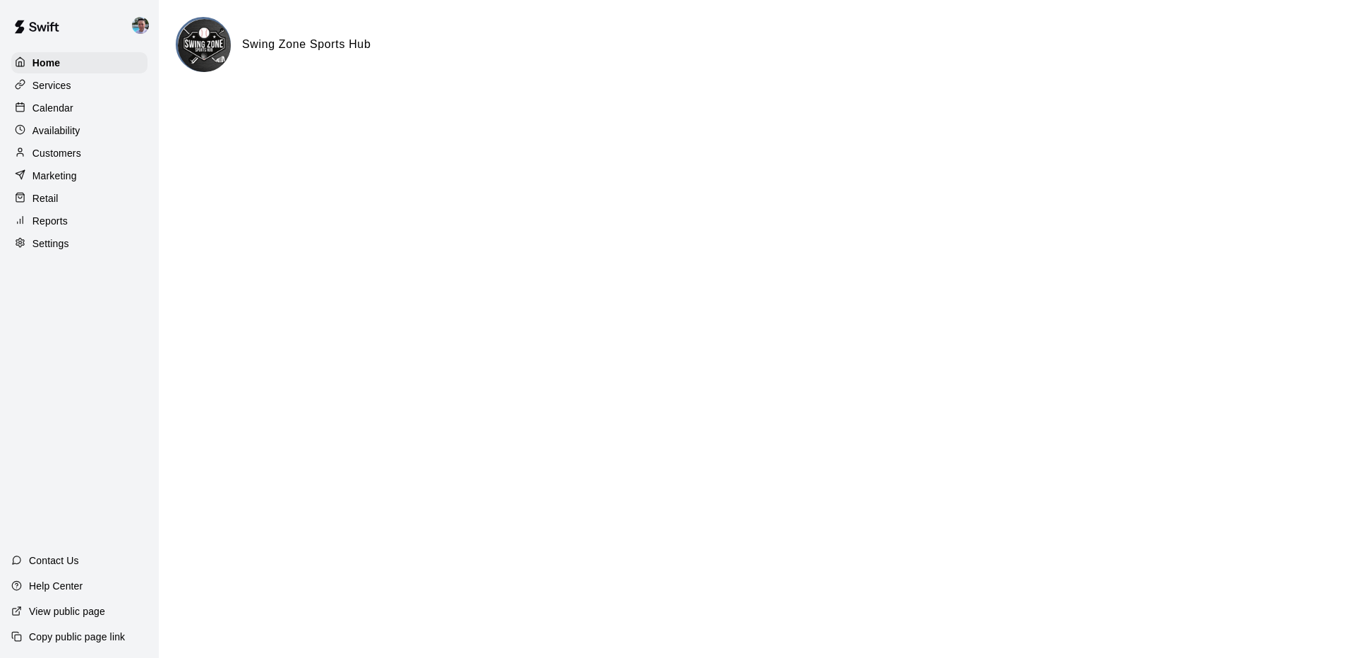
click at [68, 107] on p "Calendar" at bounding box center [52, 108] width 41 height 14
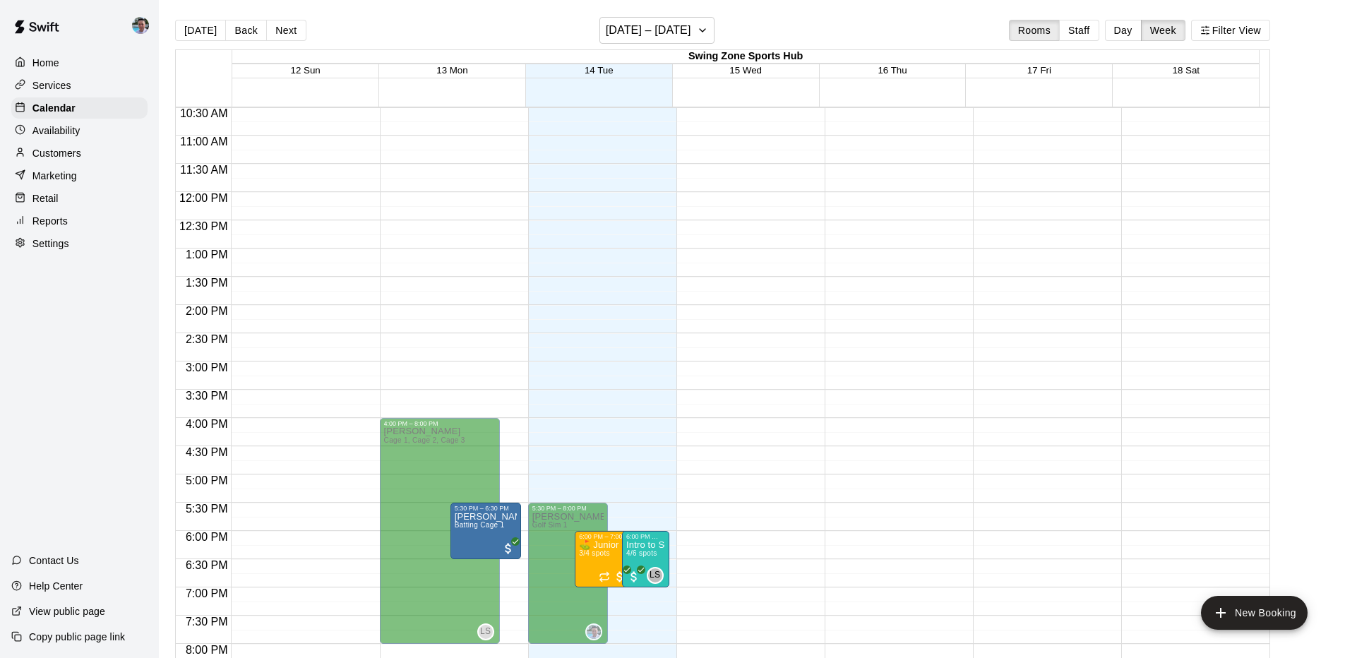
scroll to position [790, 0]
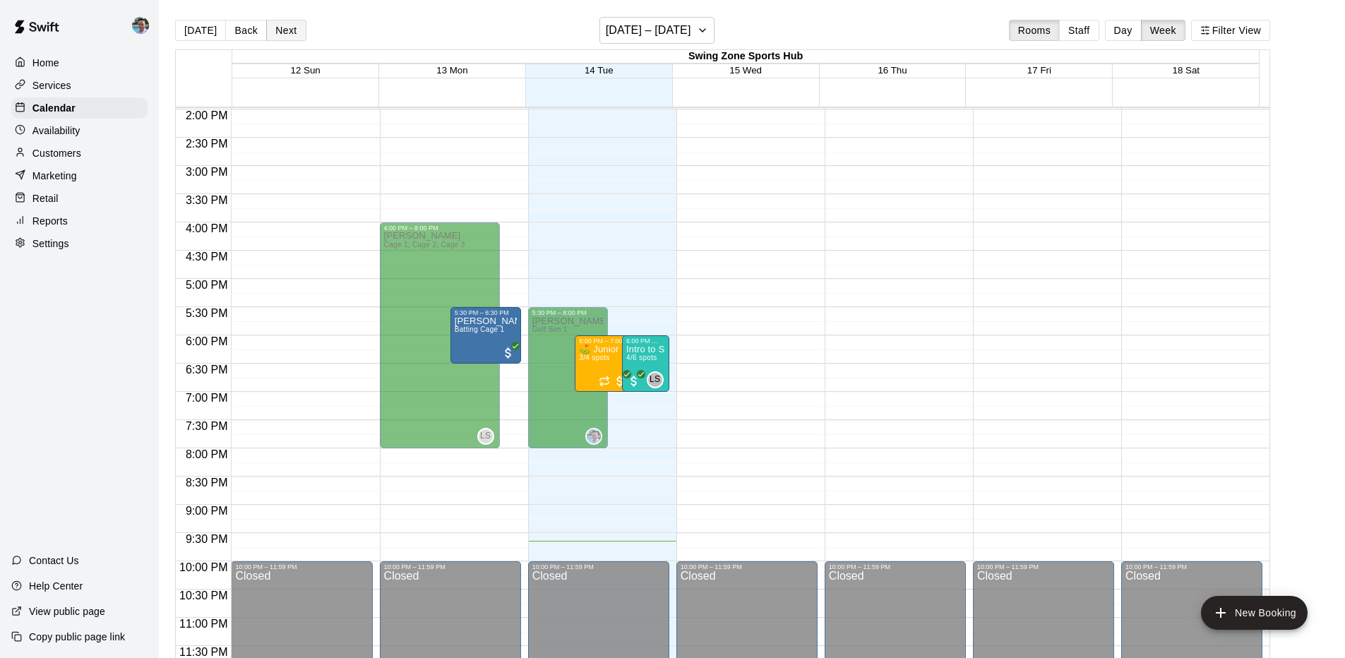
click at [281, 32] on button "Next" at bounding box center [286, 30] width 40 height 21
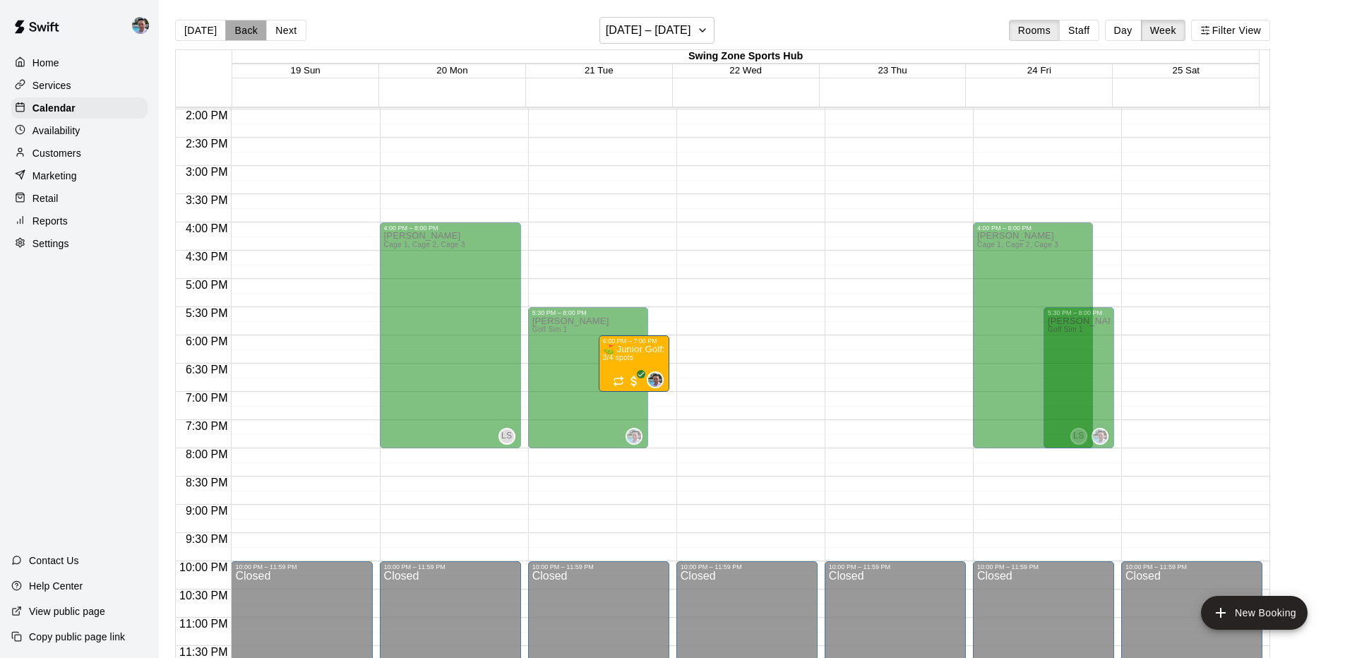
click at [231, 28] on button "Back" at bounding box center [246, 30] width 42 height 21
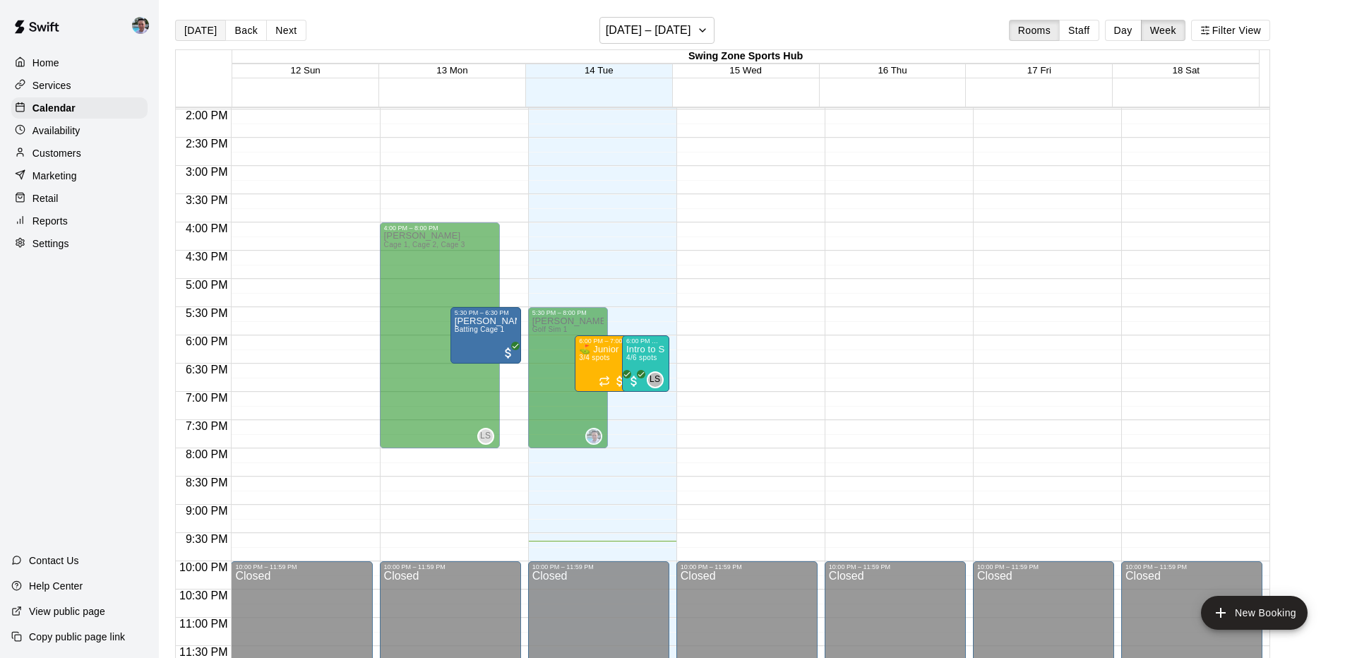
click at [209, 29] on button "[DATE]" at bounding box center [200, 30] width 51 height 21
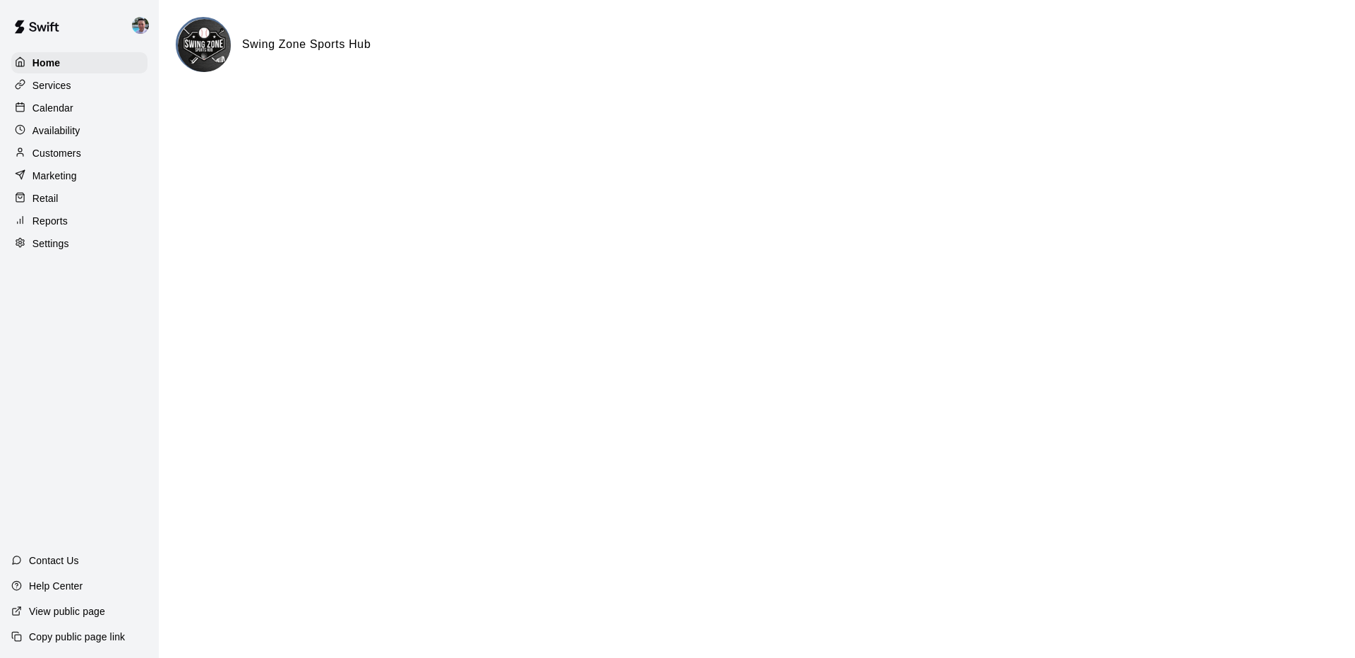
click at [80, 89] on div "Services" at bounding box center [79, 85] width 136 height 21
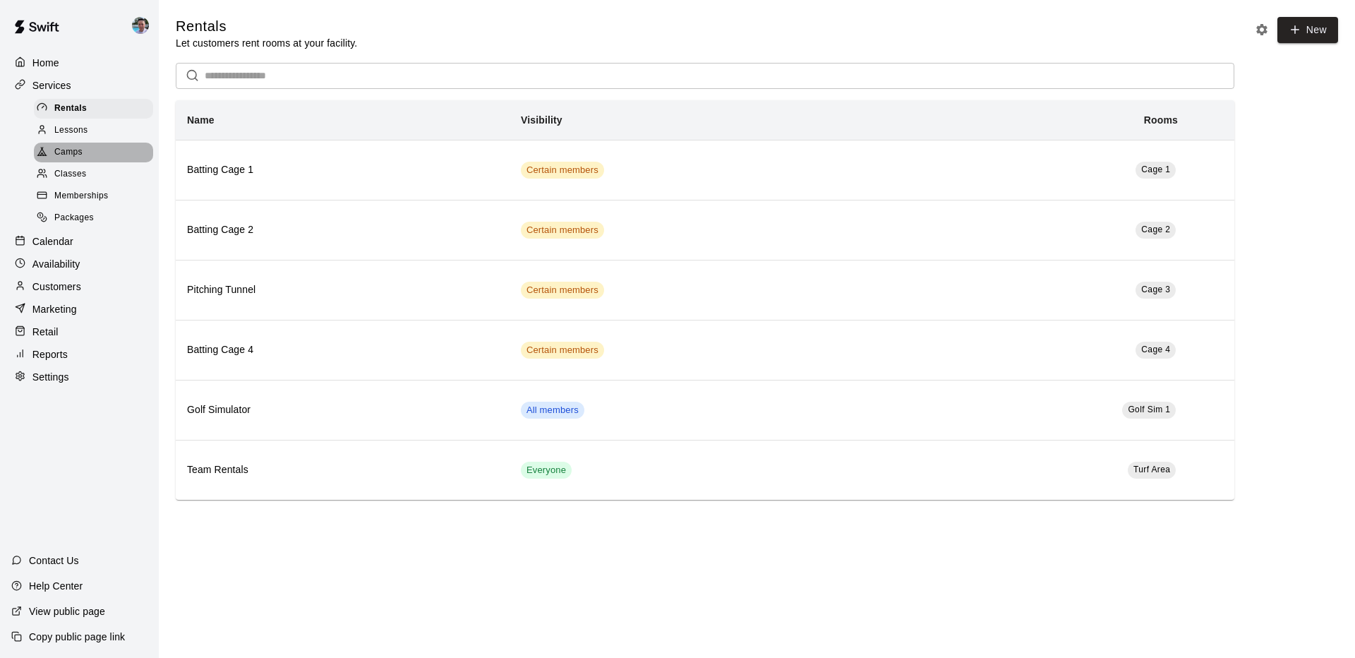
click at [92, 151] on div "Camps" at bounding box center [93, 153] width 119 height 20
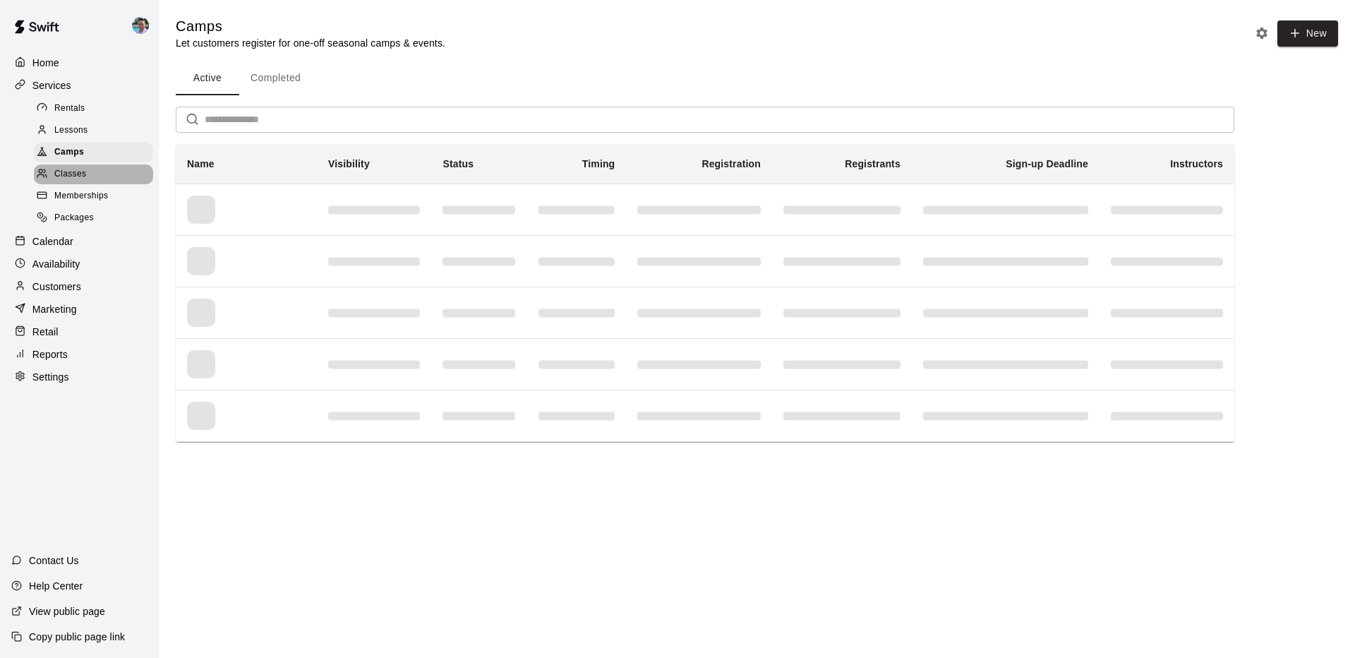
click at [102, 177] on div "Classes" at bounding box center [93, 174] width 119 height 20
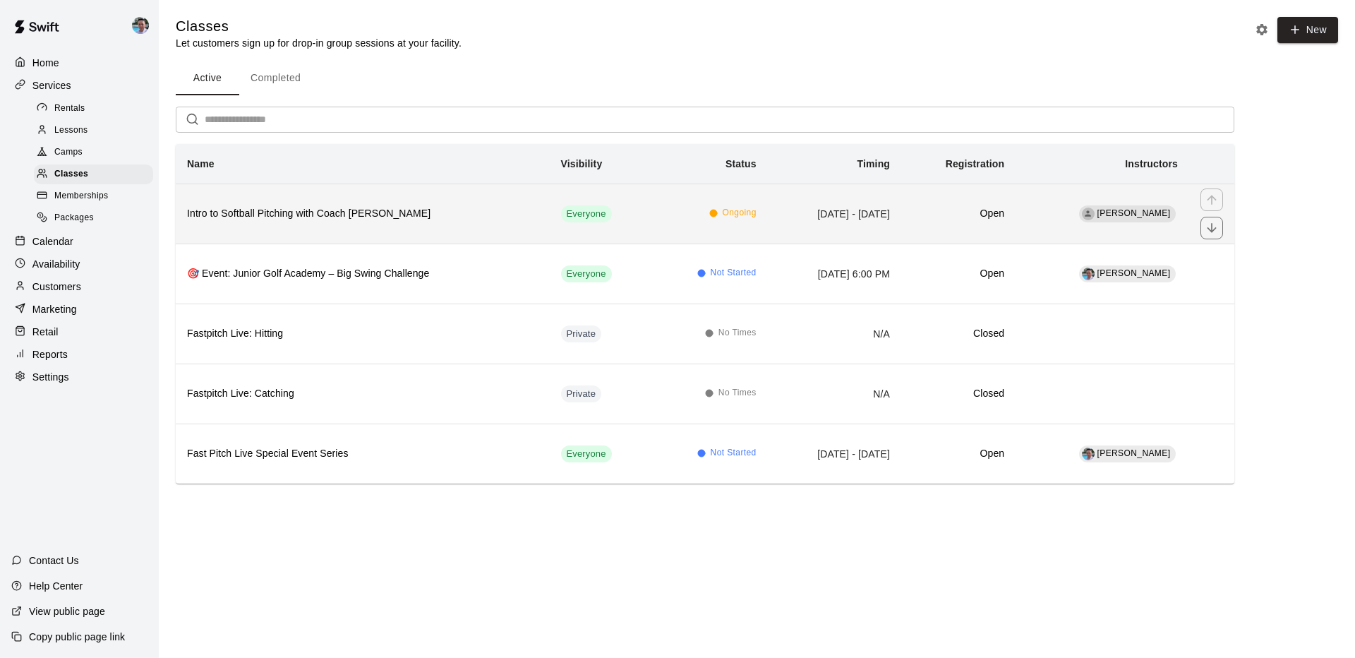
click at [435, 208] on h6 "Intro to Softball Pitching with Coach [PERSON_NAME]" at bounding box center [363, 214] width 352 height 16
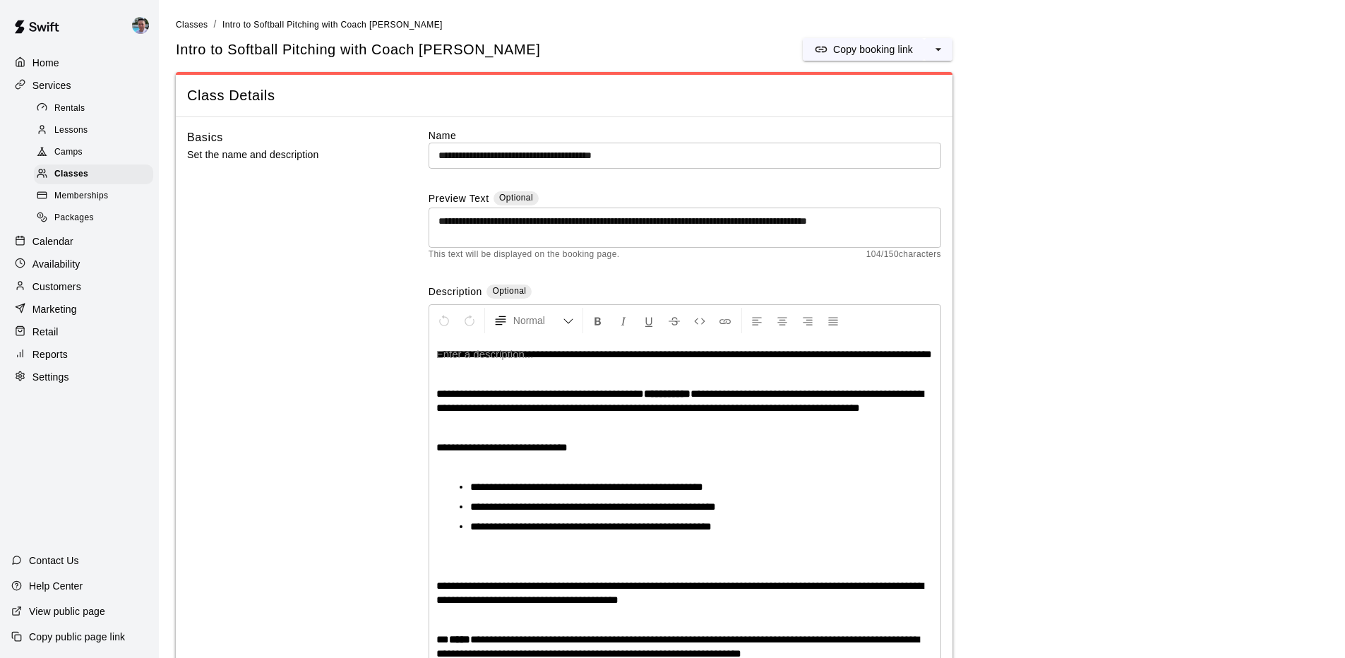
scroll to position [28, 0]
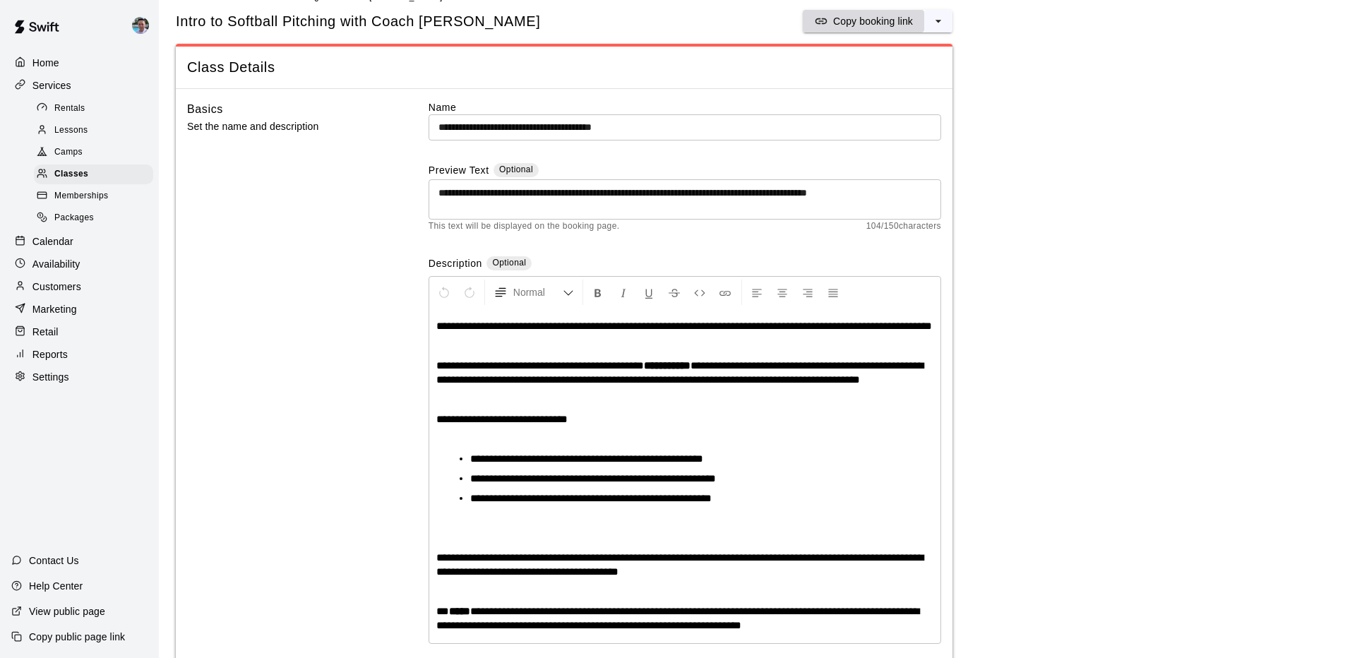
click at [859, 25] on p "Copy booking link" at bounding box center [873, 21] width 80 height 14
